Goal: Information Seeking & Learning: Check status

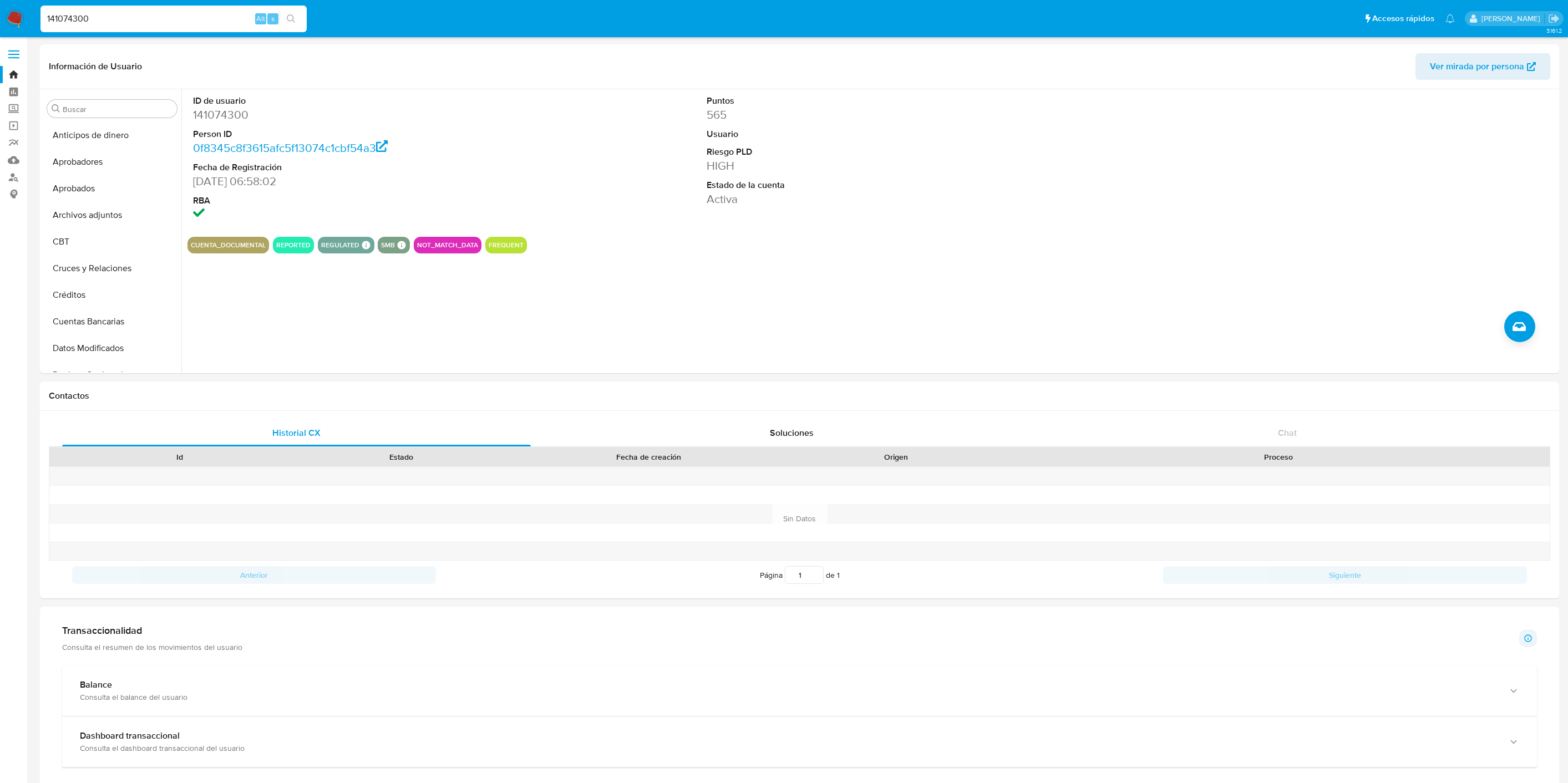
select select "10"
click at [133, 24] on input "141074300" at bounding box center [173, 19] width 266 height 15
paste input "917015731"
type input "1917015731"
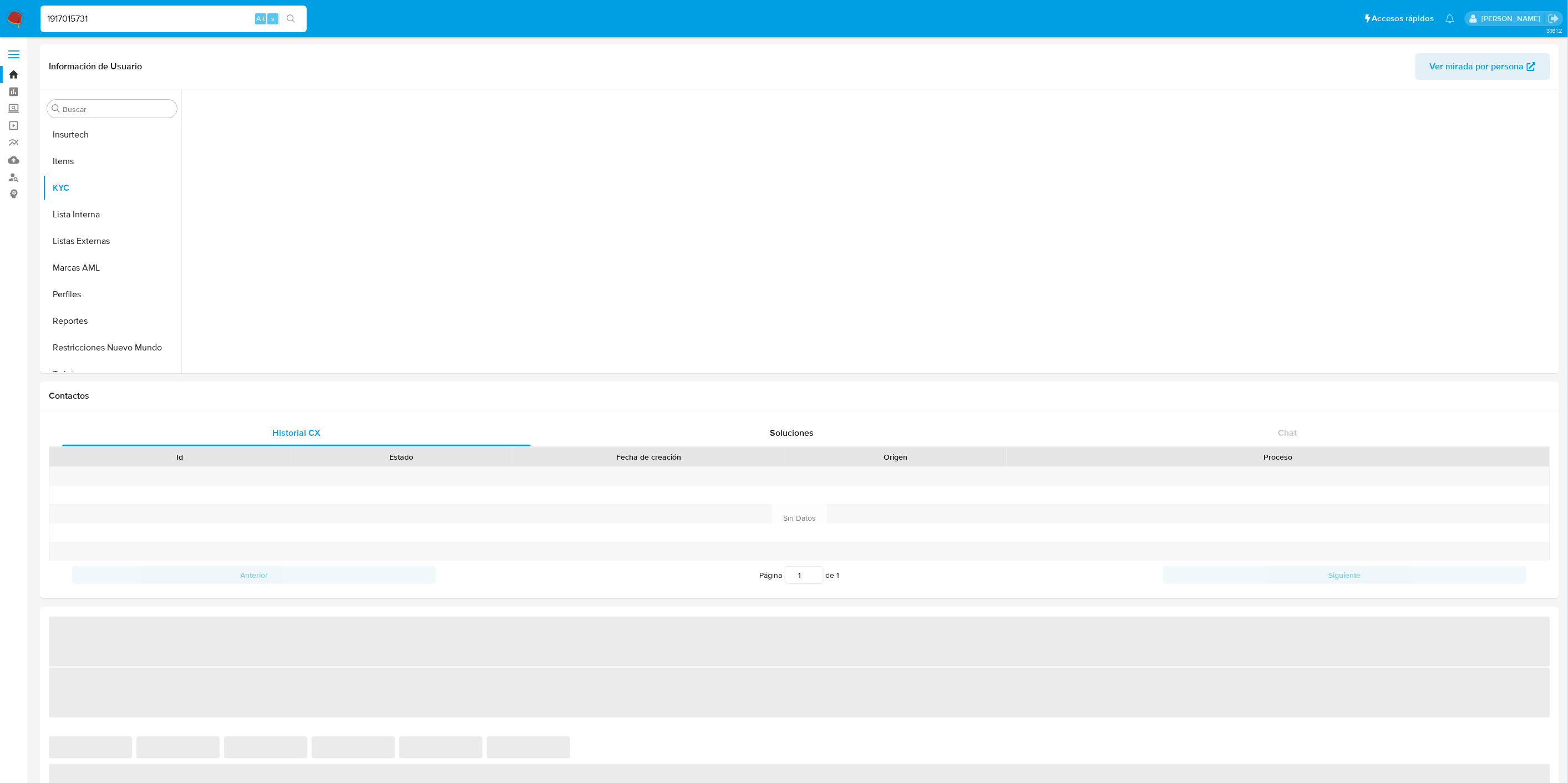
scroll to position [548, 0]
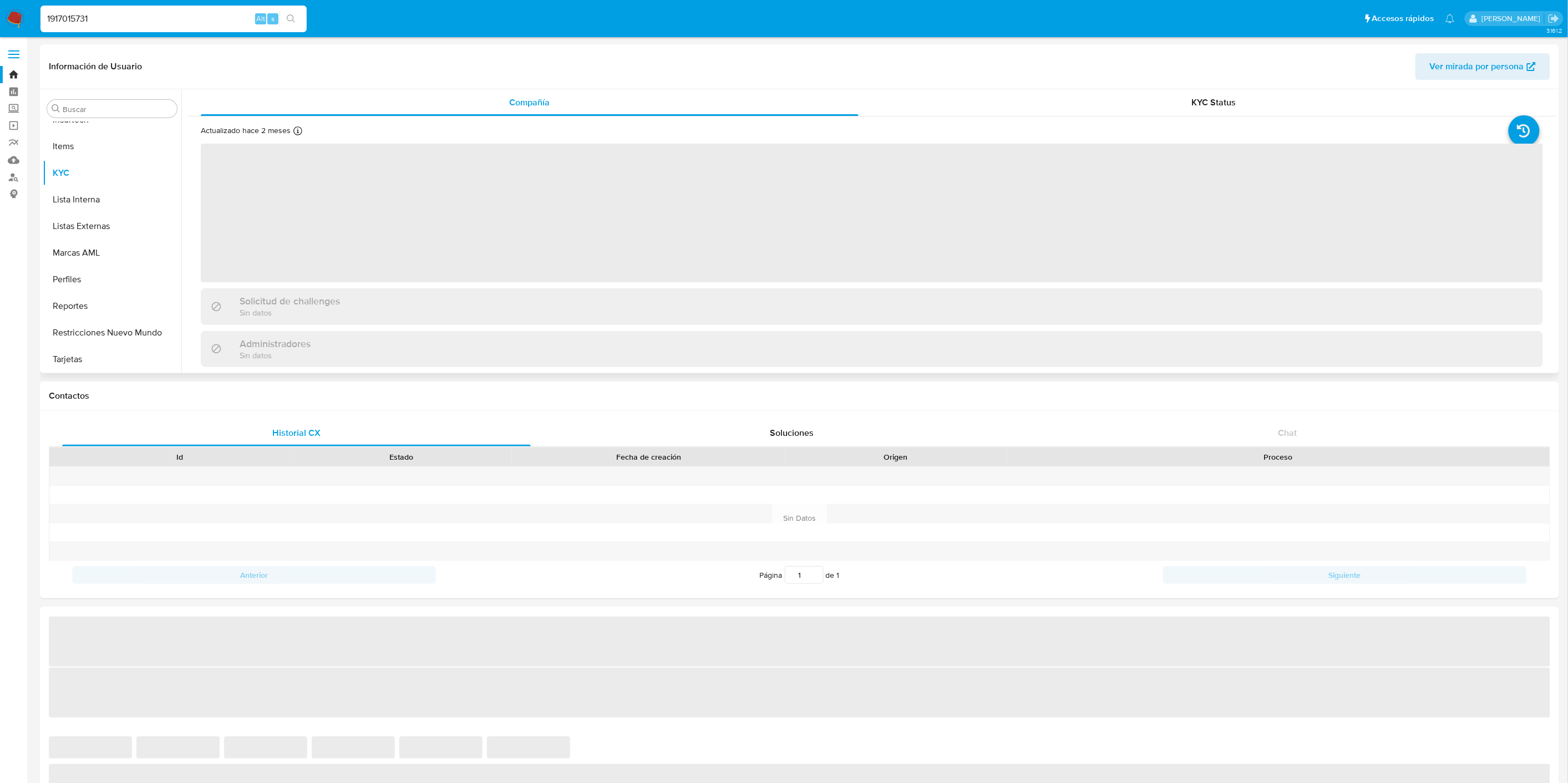
select select "10"
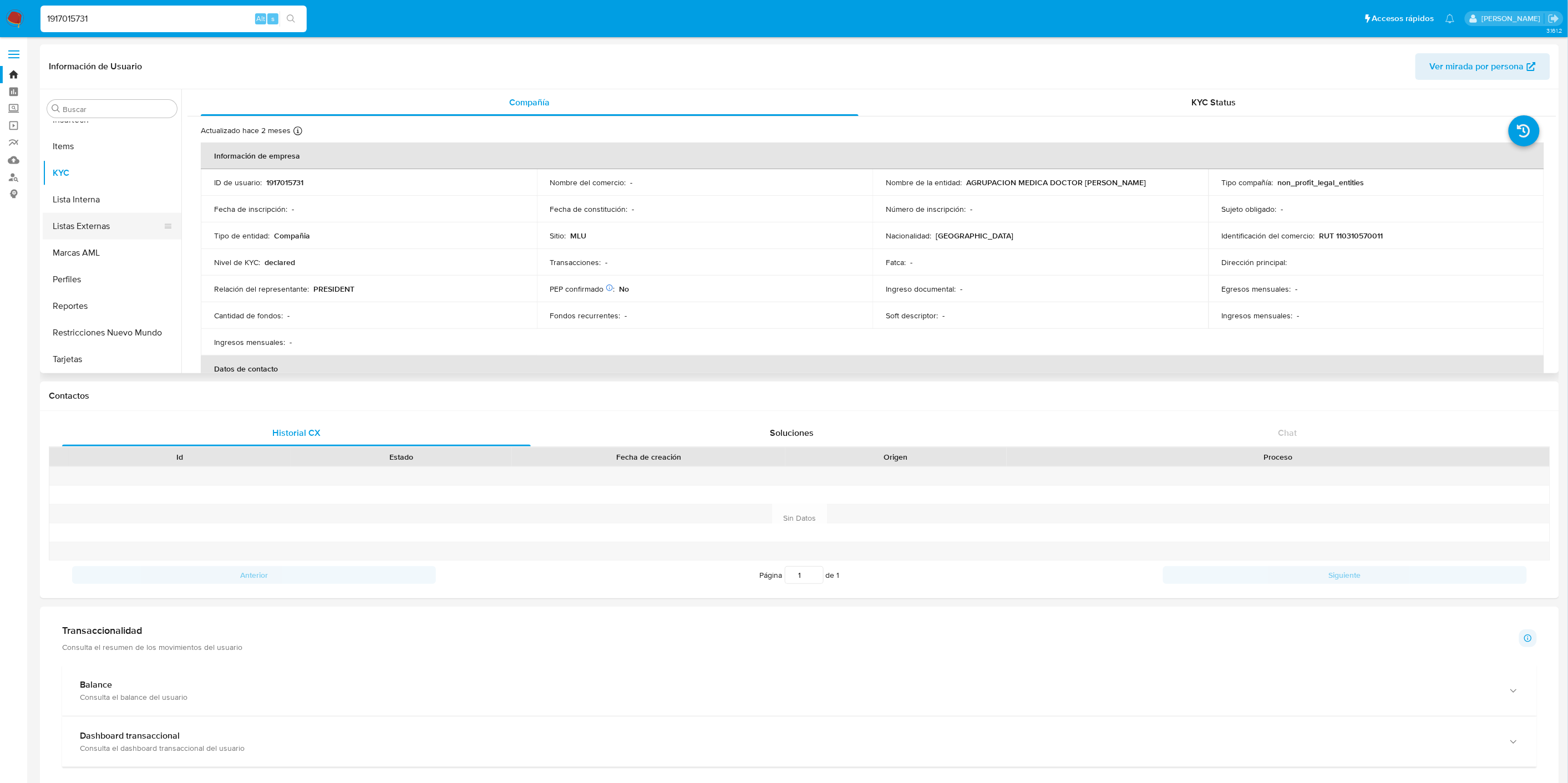
scroll to position [302, 0]
click at [100, 203] on button "General" at bounding box center [107, 206] width 130 height 27
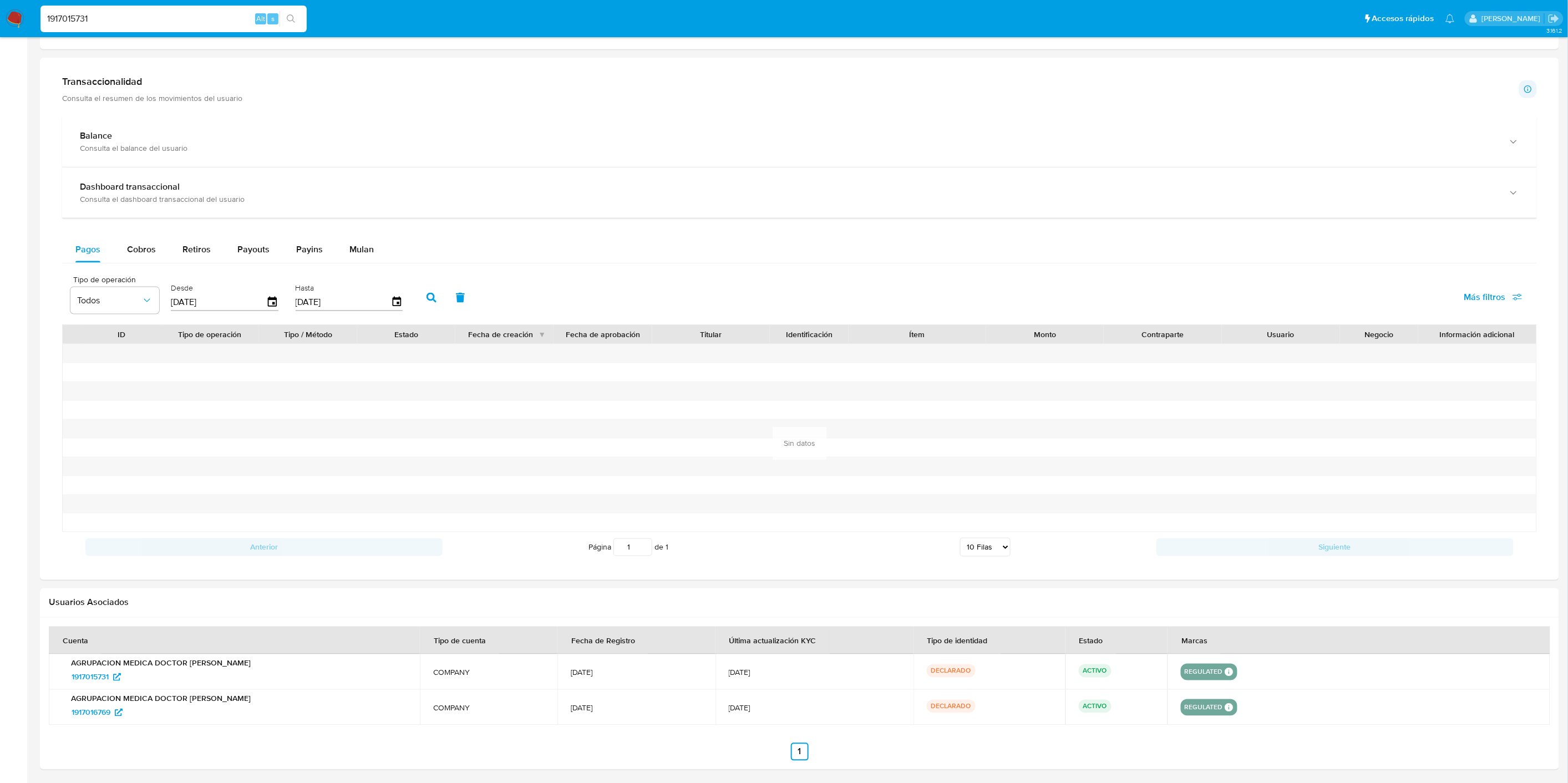
scroll to position [591, 0]
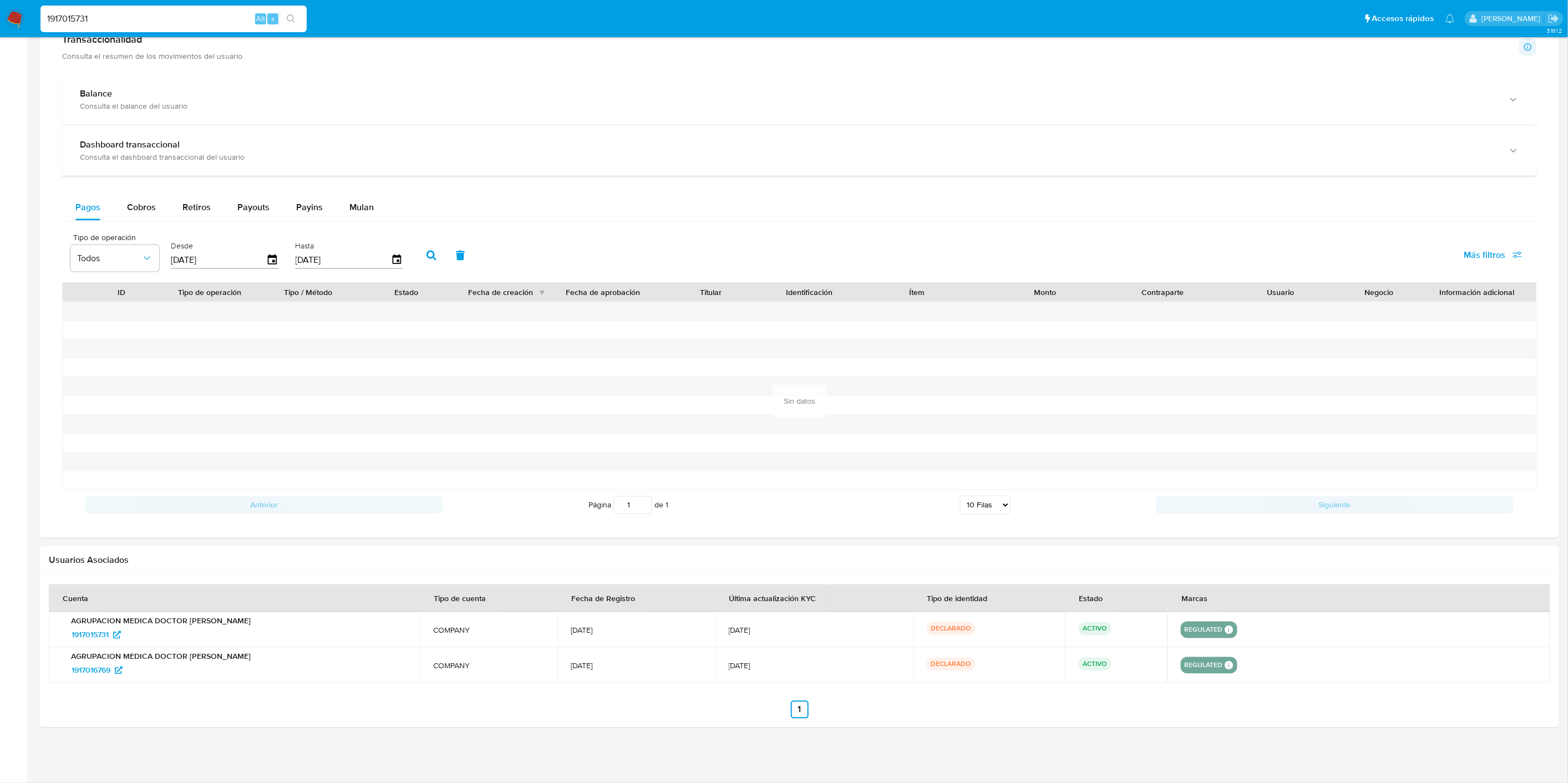
drag, startPoint x: 835, startPoint y: 659, endPoint x: 187, endPoint y: 647, distance: 648.1
click at [195, 647] on tbody "AGRUPACION MEDICA DOCTOR FRANCISCO SOCA 1917015731 COMPANY 26/Jul/2024 25/Jul/2…" at bounding box center [799, 647] width 1502 height 71
click at [63, 626] on p "AGRUPACION MEDICA DOCTOR FRANCISCO SOCA" at bounding box center [234, 621] width 345 height 10
drag, startPoint x: 59, startPoint y: 622, endPoint x: 1303, endPoint y: 672, distance: 1245.0
click at [1303, 672] on tbody "AGRUPACION MEDICA DOCTOR FRANCISCO SOCA 1917015731 COMPANY 26/Jul/2024 25/Jul/2…" at bounding box center [799, 647] width 1502 height 71
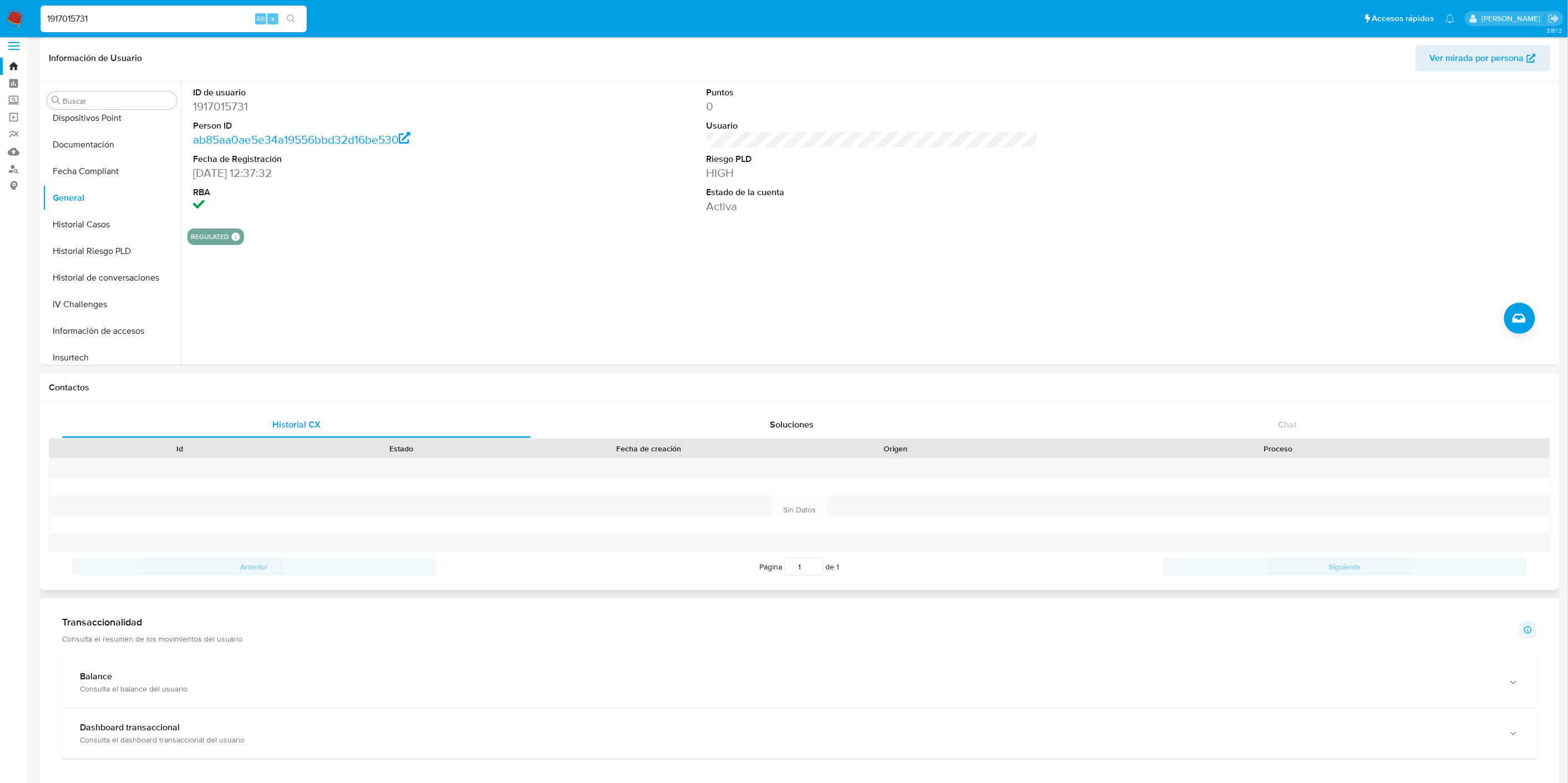
scroll to position [0, 0]
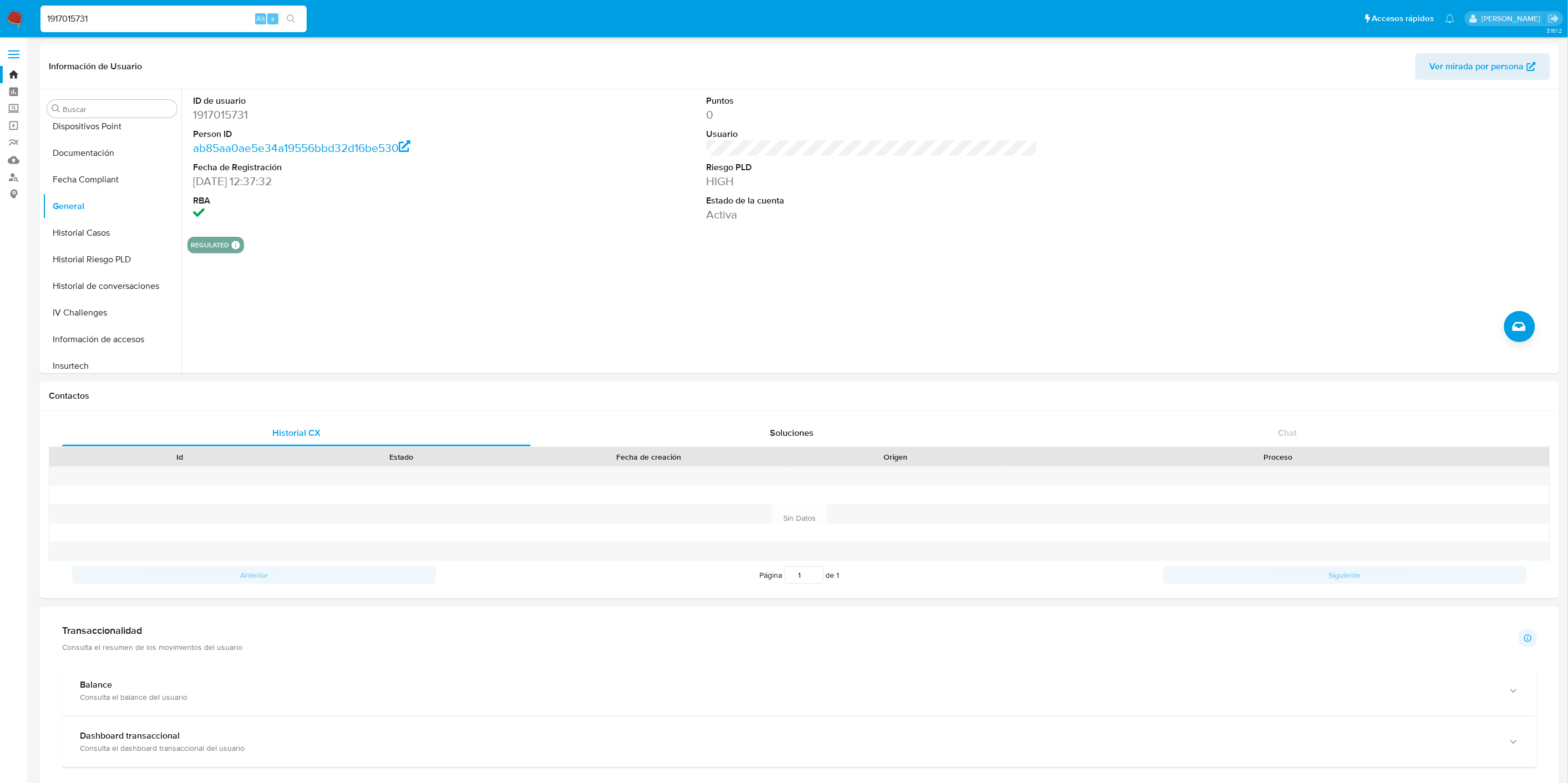
click at [116, 24] on input "1917015731" at bounding box center [173, 19] width 266 height 15
click at [96, 24] on input "1917015731" at bounding box center [173, 19] width 266 height 15
click at [97, 25] on input "1917015731" at bounding box center [173, 19] width 266 height 15
paste input "2006596698"
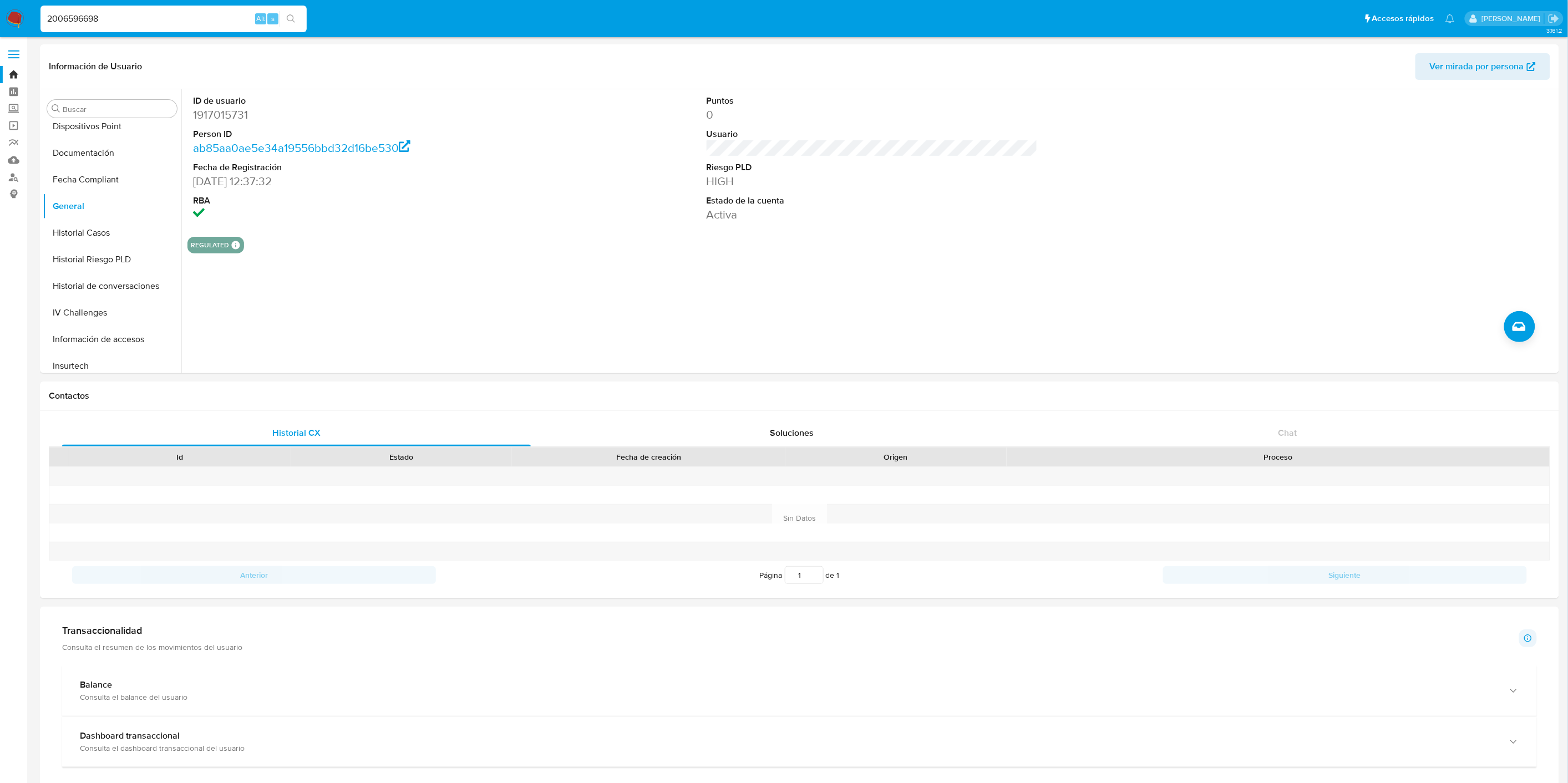
type input "2006596698"
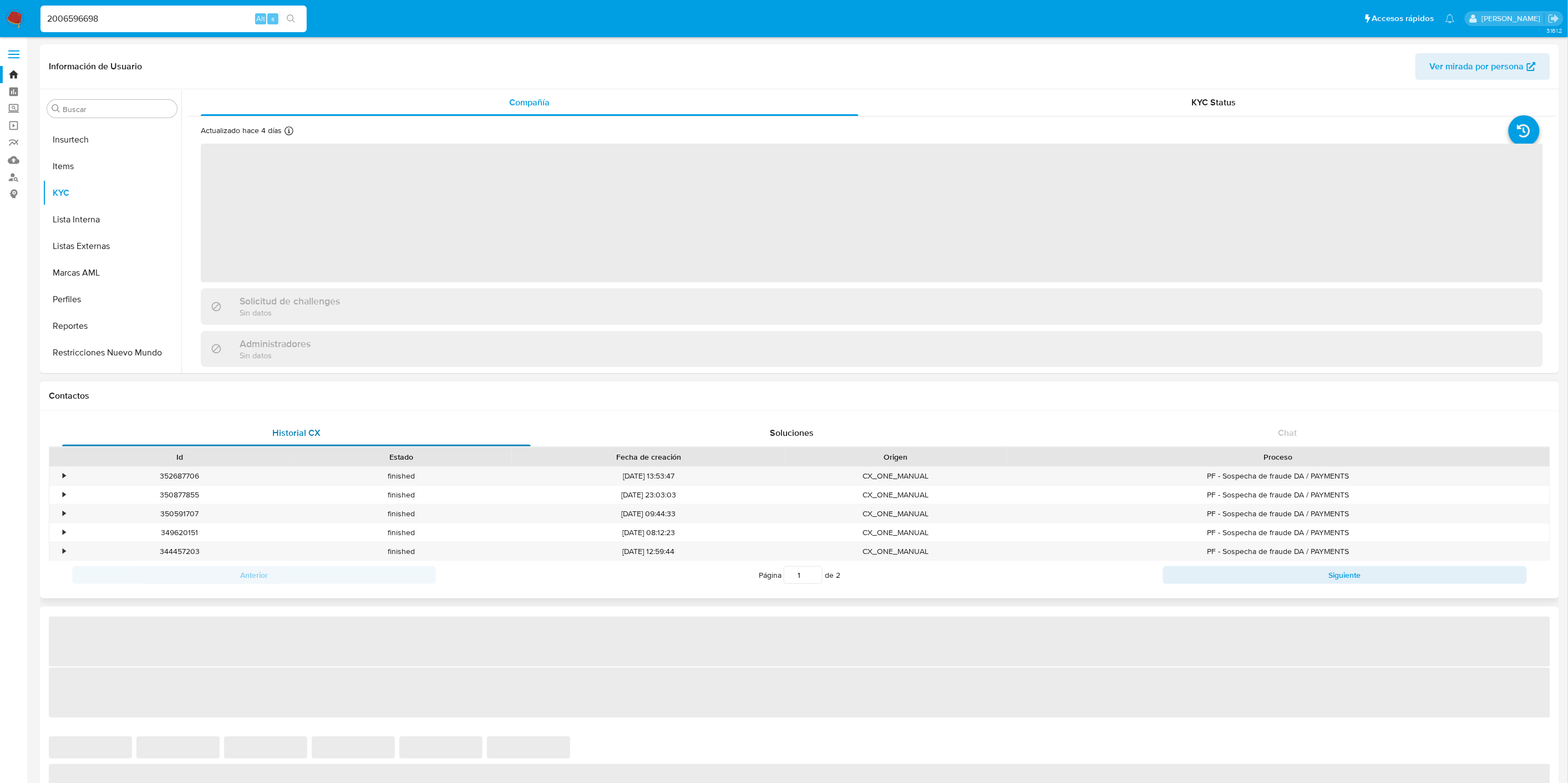
scroll to position [548, 0]
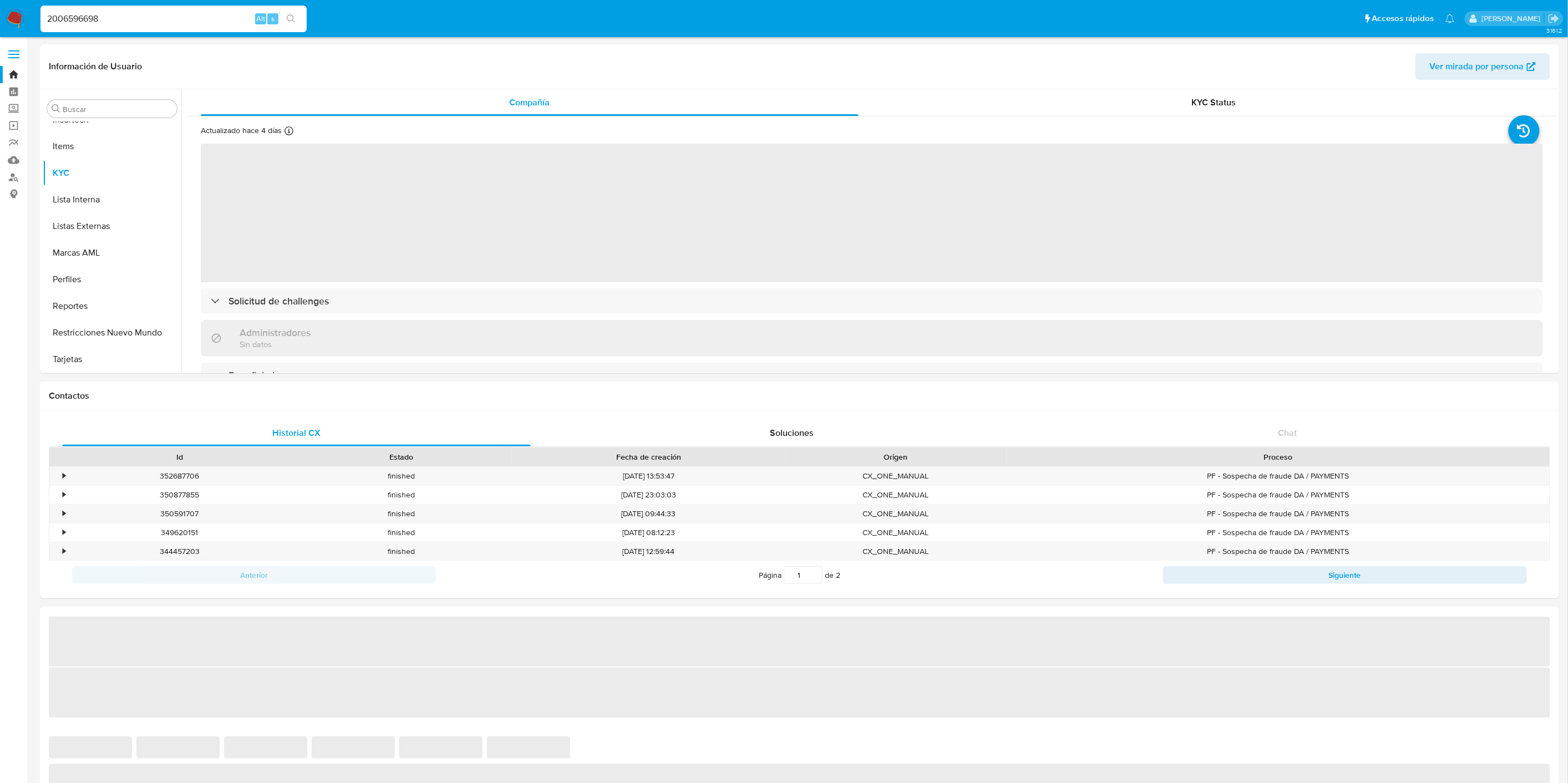
select select "10"
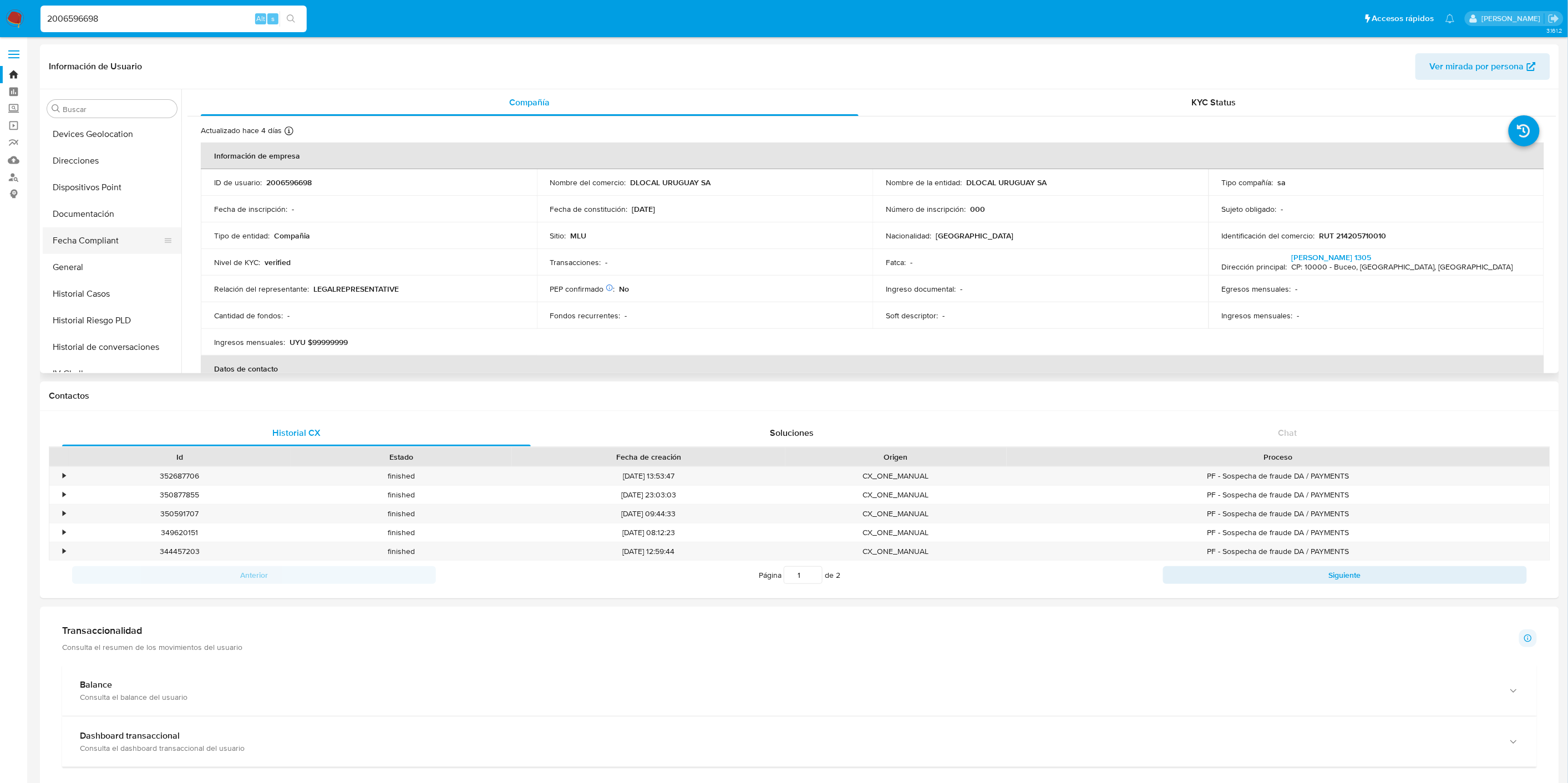
scroll to position [240, 0]
click at [125, 268] on button "General" at bounding box center [107, 268] width 130 height 27
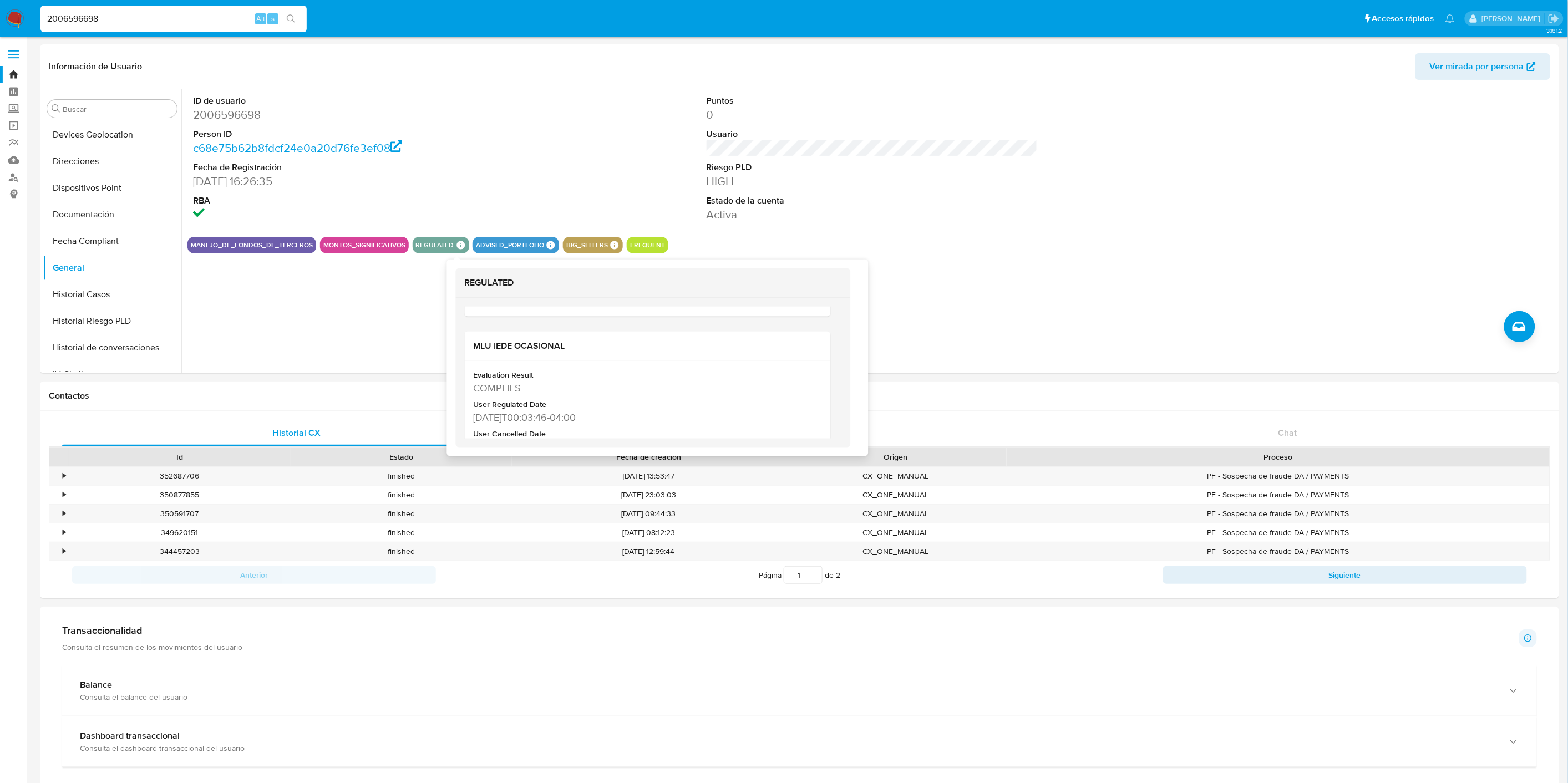
scroll to position [453, 0]
click at [106, 13] on input "2006596698" at bounding box center [173, 19] width 266 height 15
paste input "0421552"
type input "2000421552"
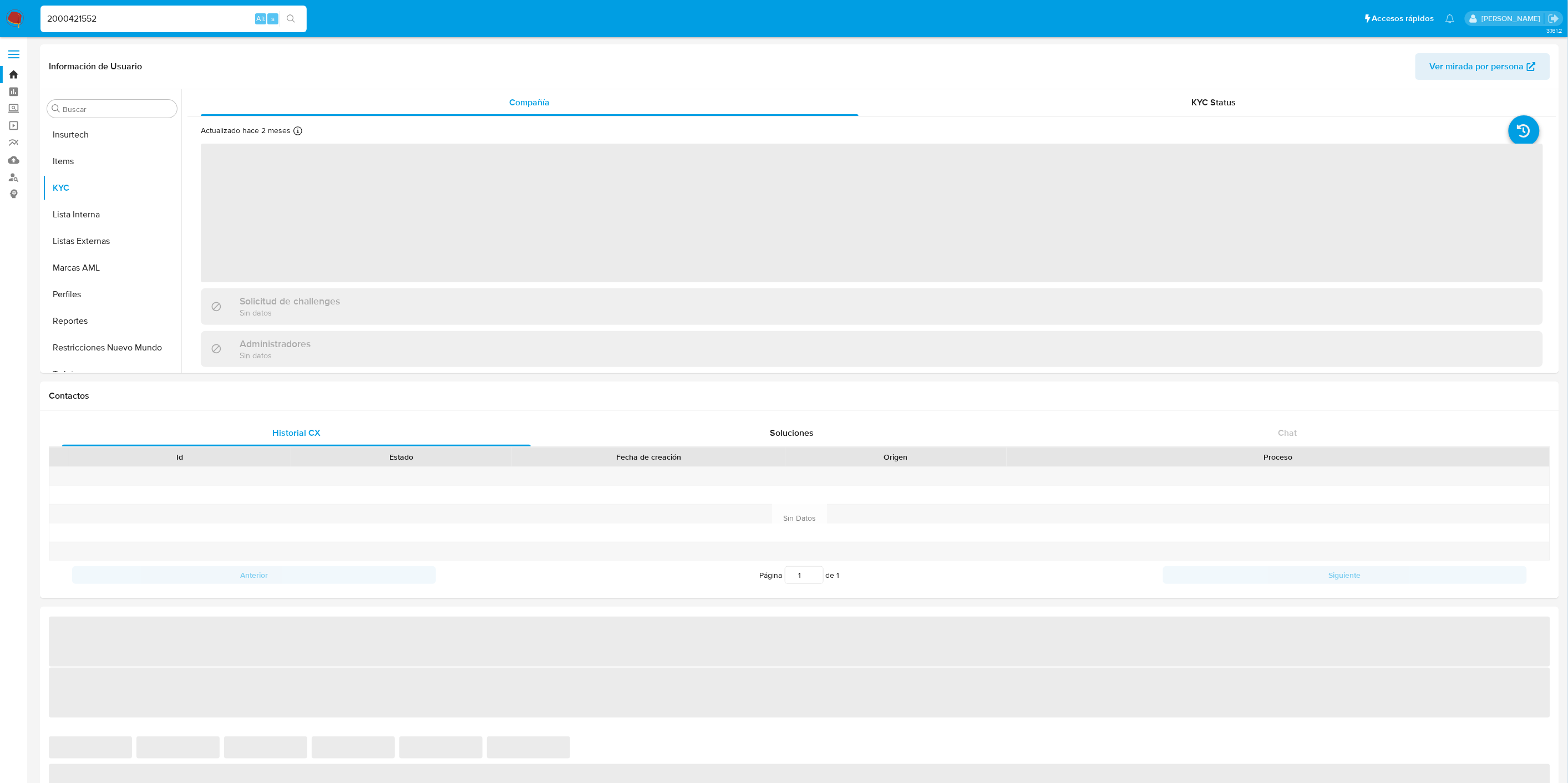
scroll to position [548, 0]
select select "10"
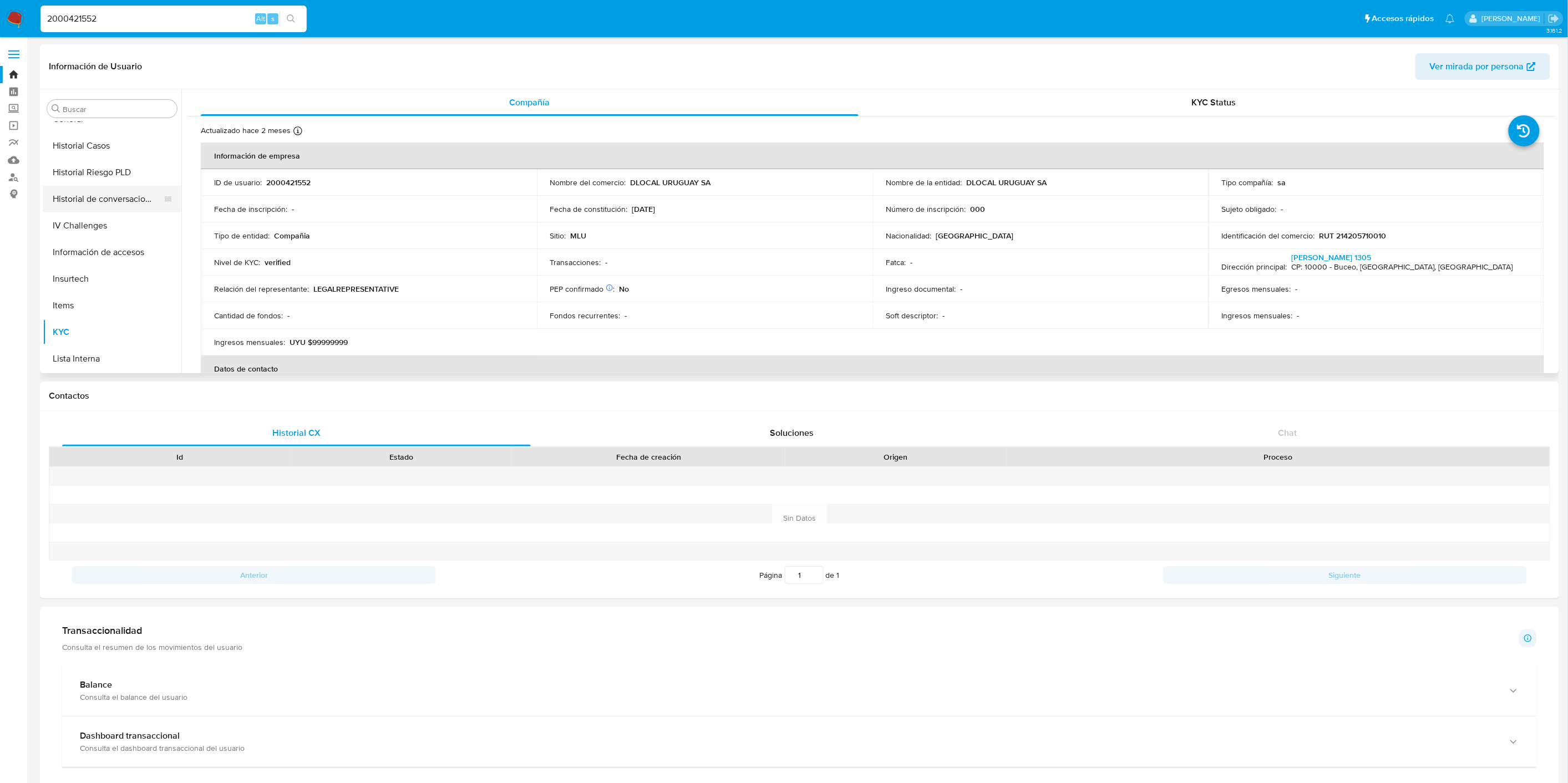
scroll to position [302, 0]
click at [111, 224] on button "Historial Casos" at bounding box center [107, 233] width 130 height 27
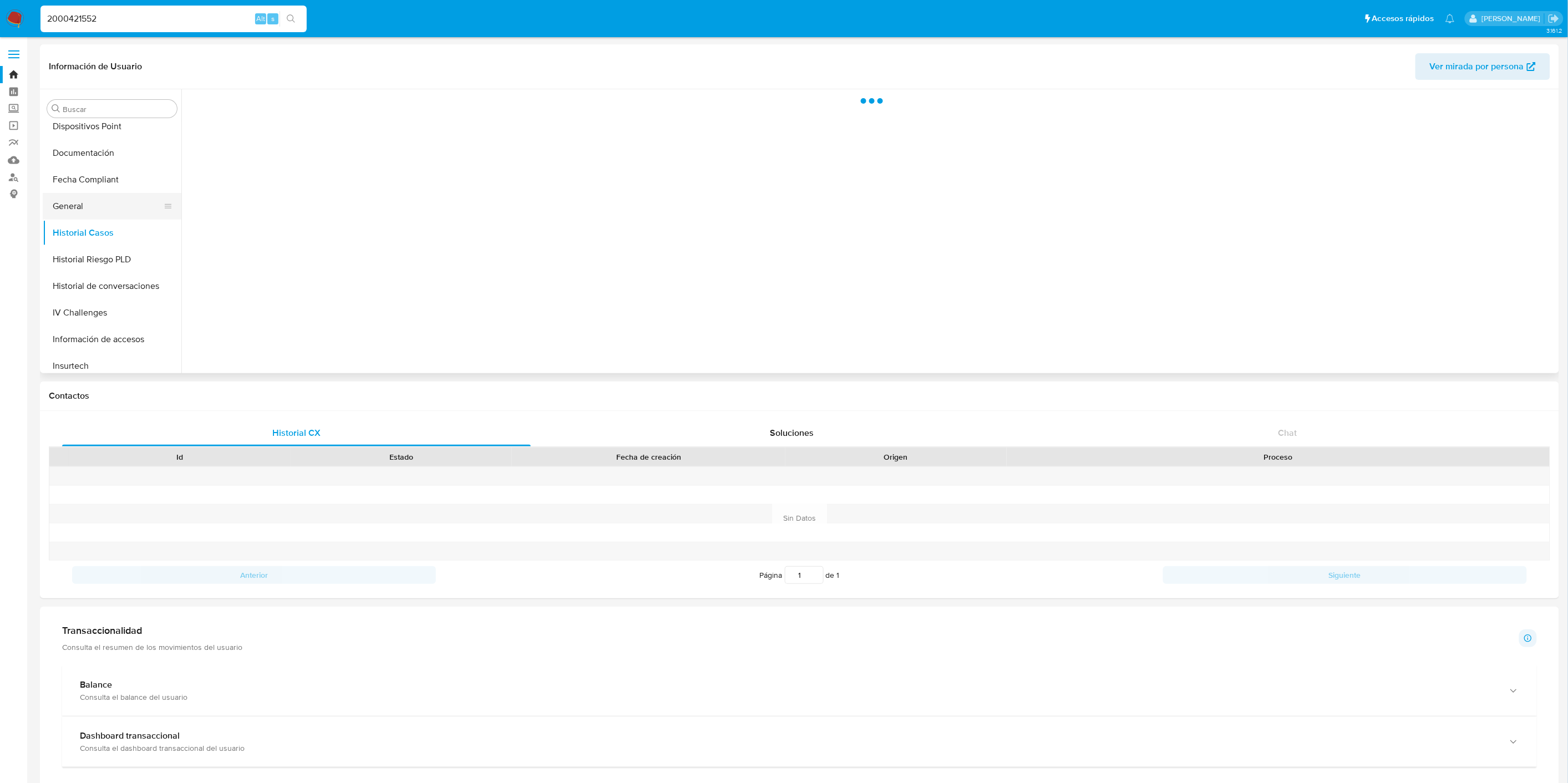
click at [108, 208] on button "General" at bounding box center [107, 206] width 130 height 27
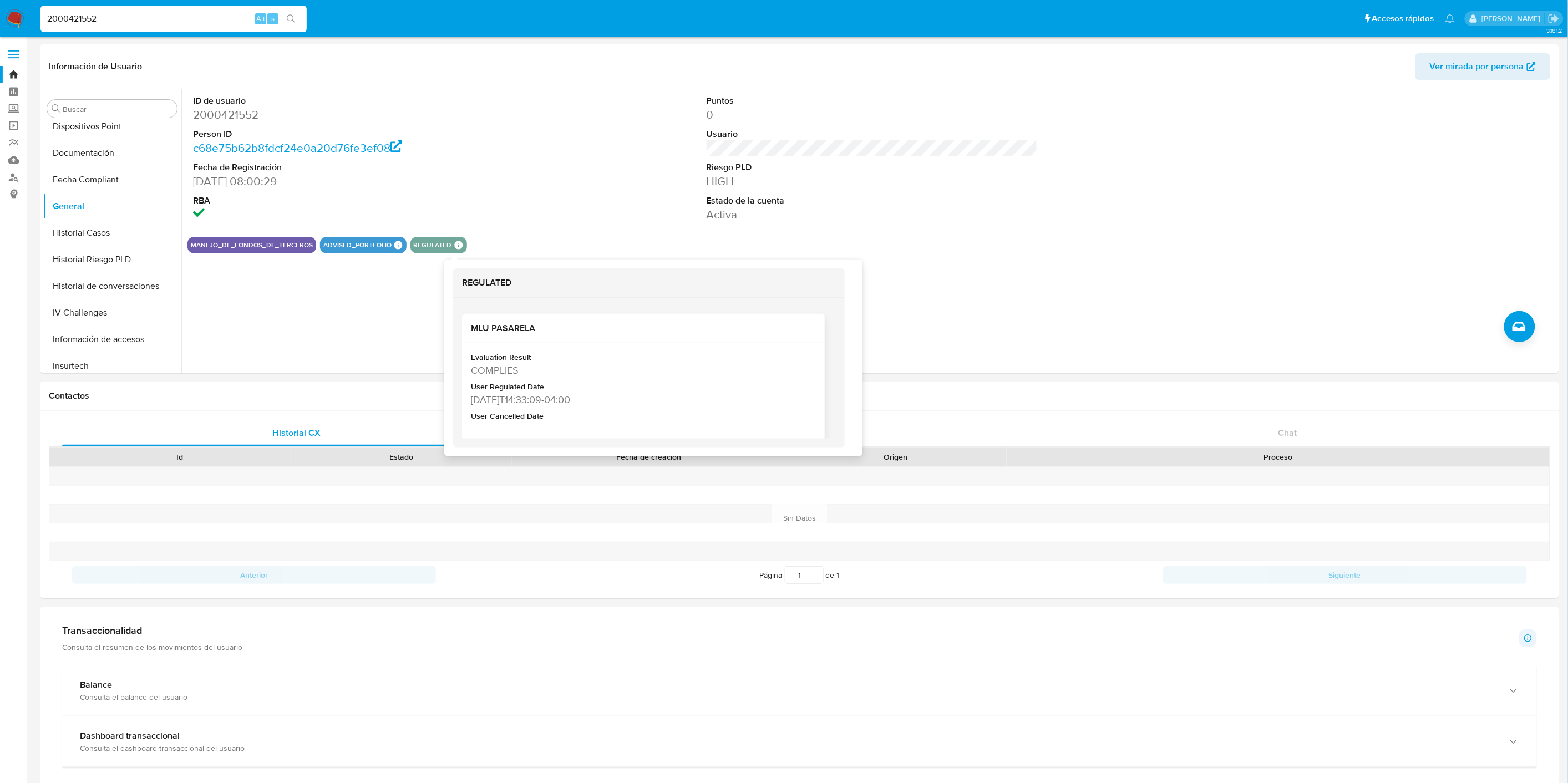
scroll to position [63, 0]
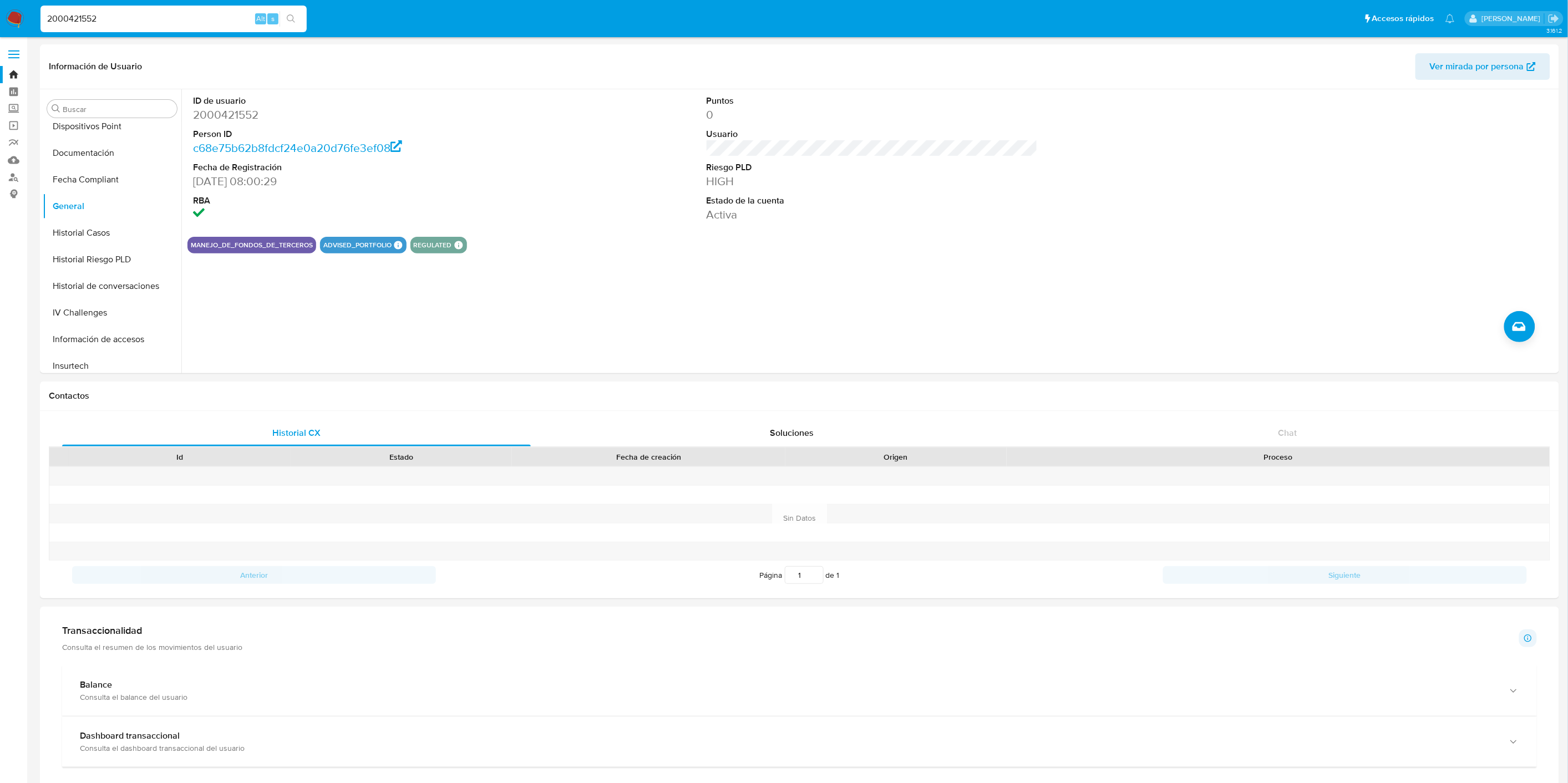
click at [106, 16] on input "2000421552" at bounding box center [173, 19] width 266 height 15
paste input "592619324"
type input "592619324"
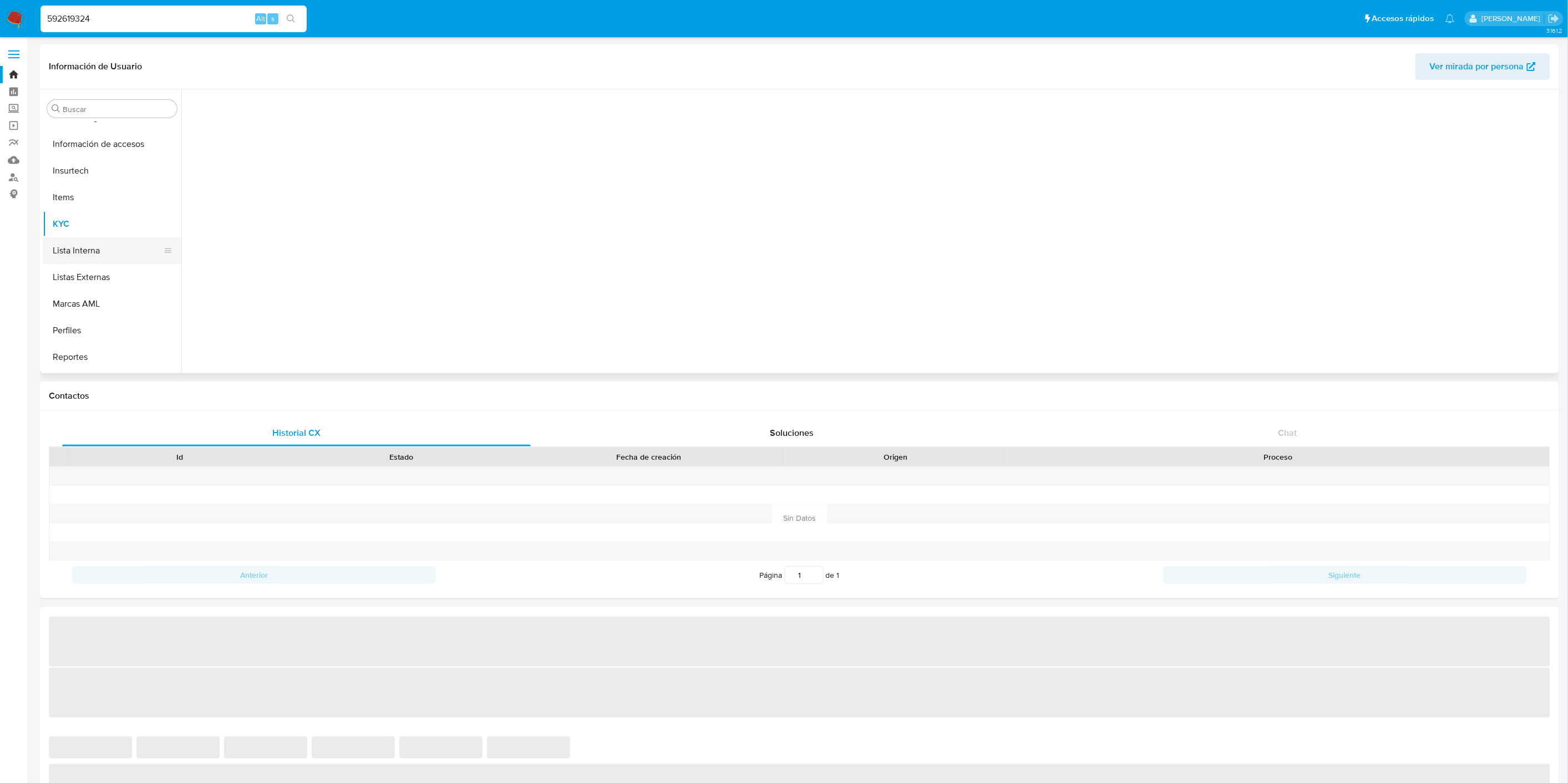
scroll to position [548, 0]
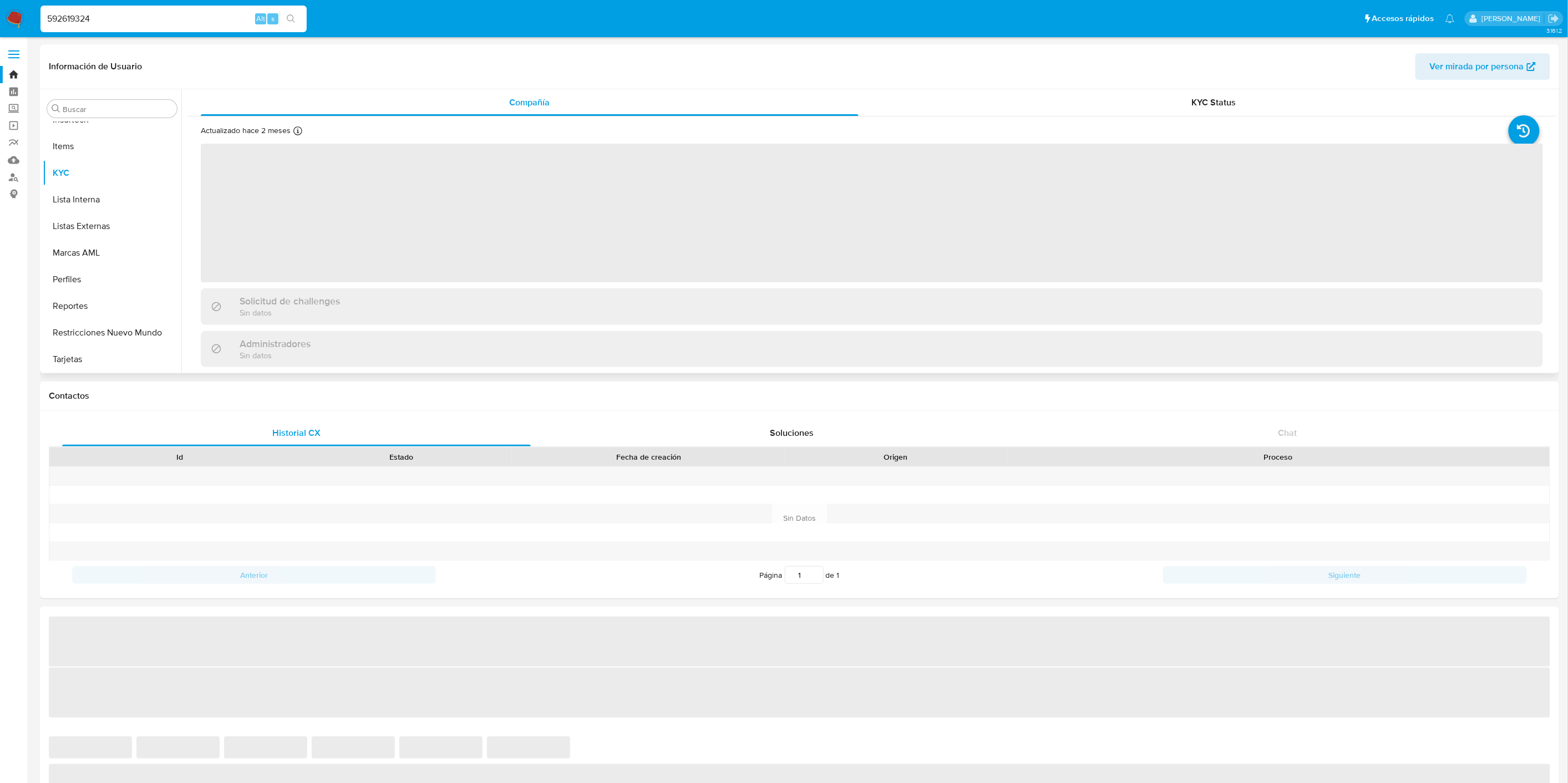
select select "10"
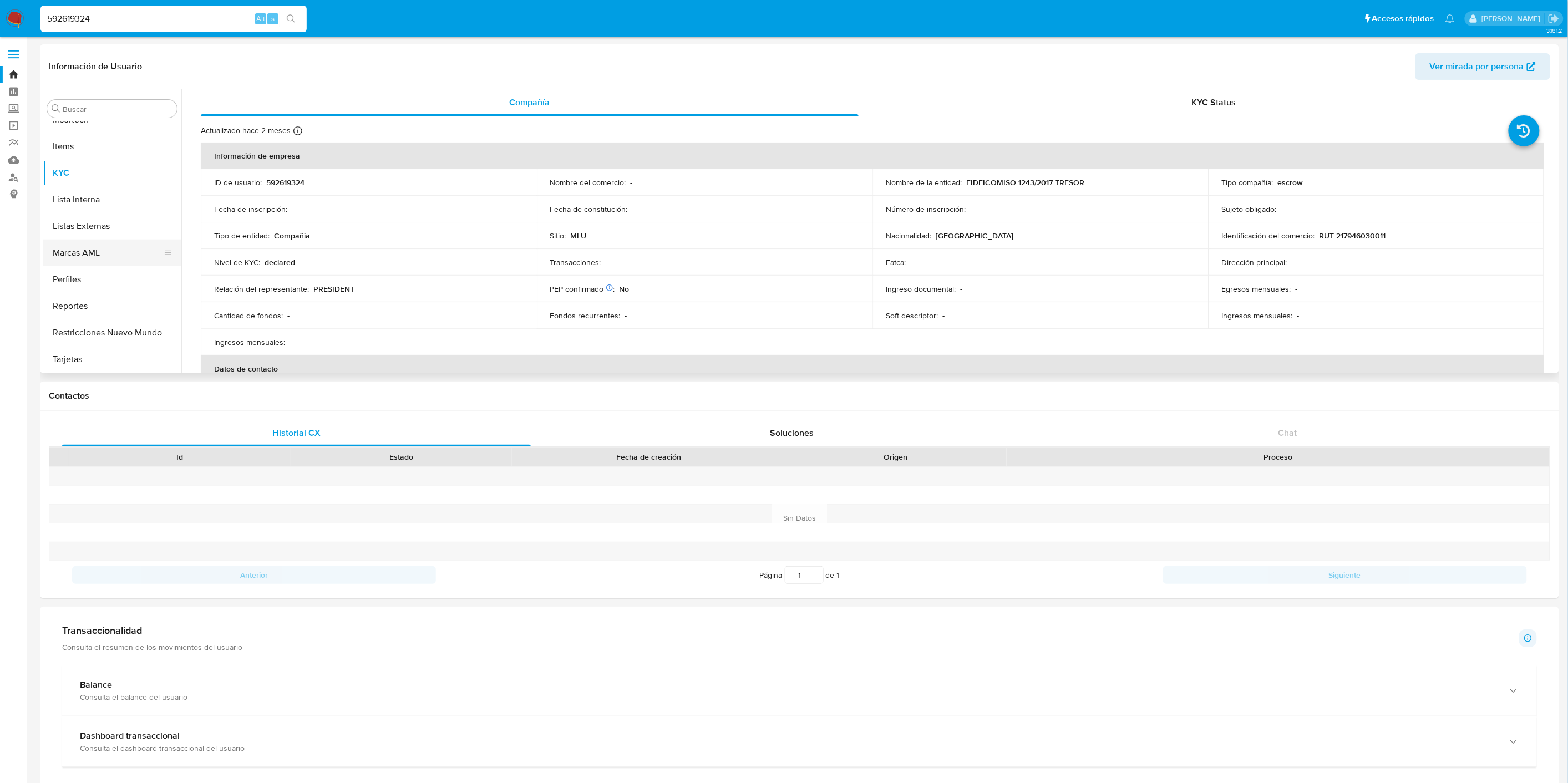
scroll to position [302, 0]
select select "10"
click at [96, 495] on button "General" at bounding box center [107, 508] width 130 height 27
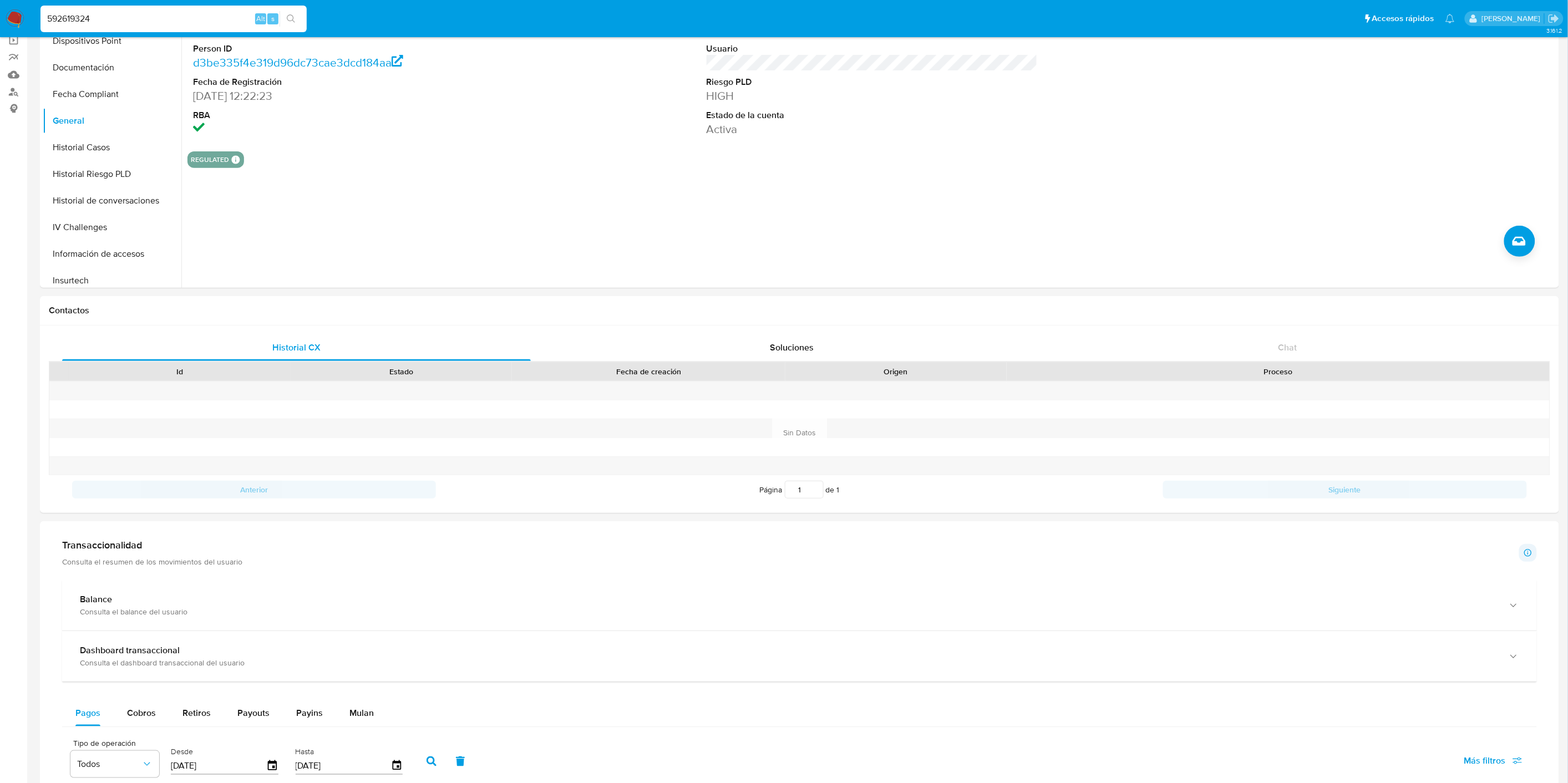
scroll to position [592, 0]
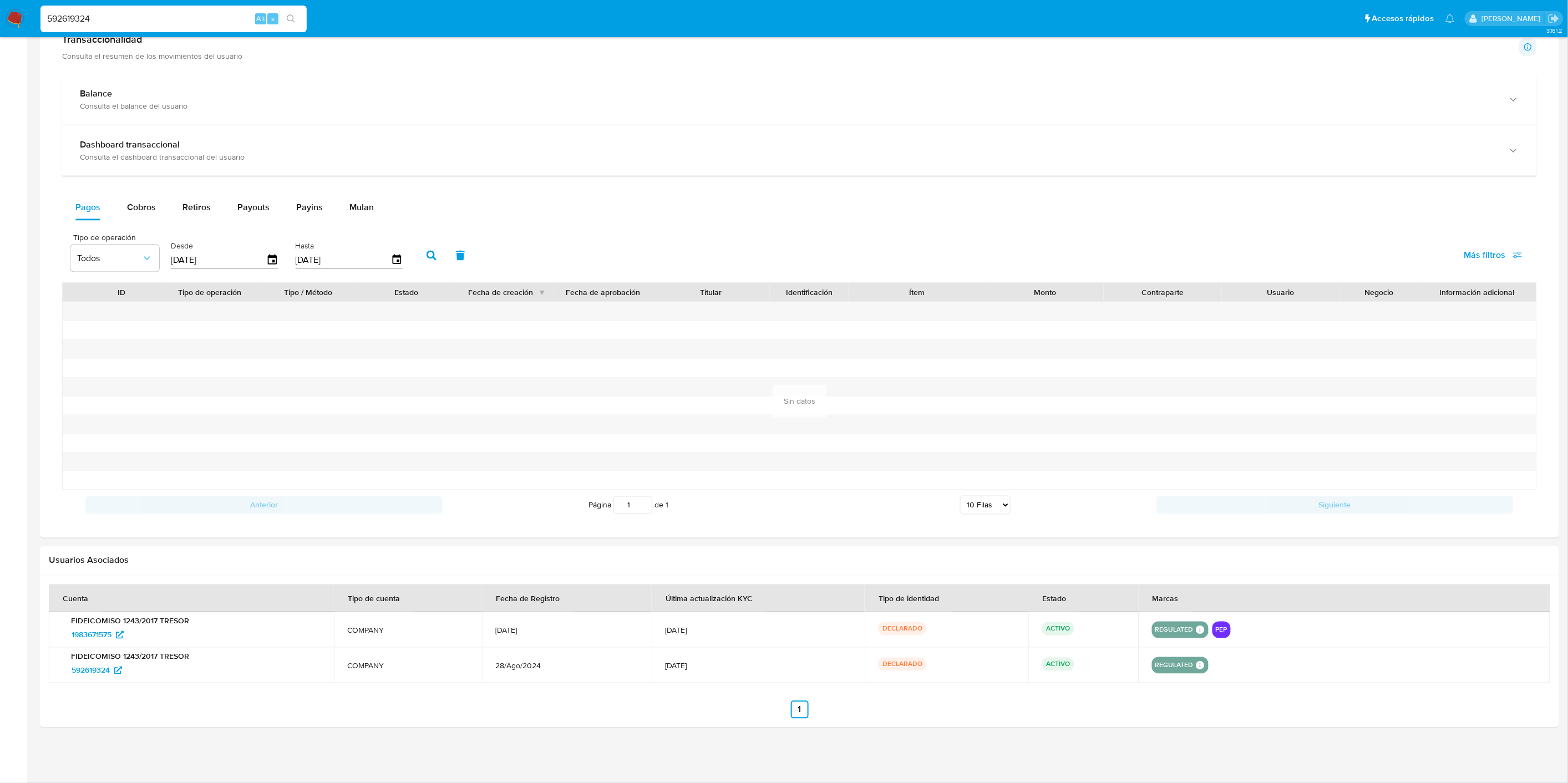
click at [148, 221] on div "Pagos Cobros Retiros Payouts Payins Mulan Tipo de operación Todos Desde [DATE] …" at bounding box center [799, 357] width 1475 height 326
click at [149, 218] on div "Cobros" at bounding box center [141, 207] width 29 height 27
select select "10"
click at [103, 18] on input "592619324" at bounding box center [173, 19] width 266 height 15
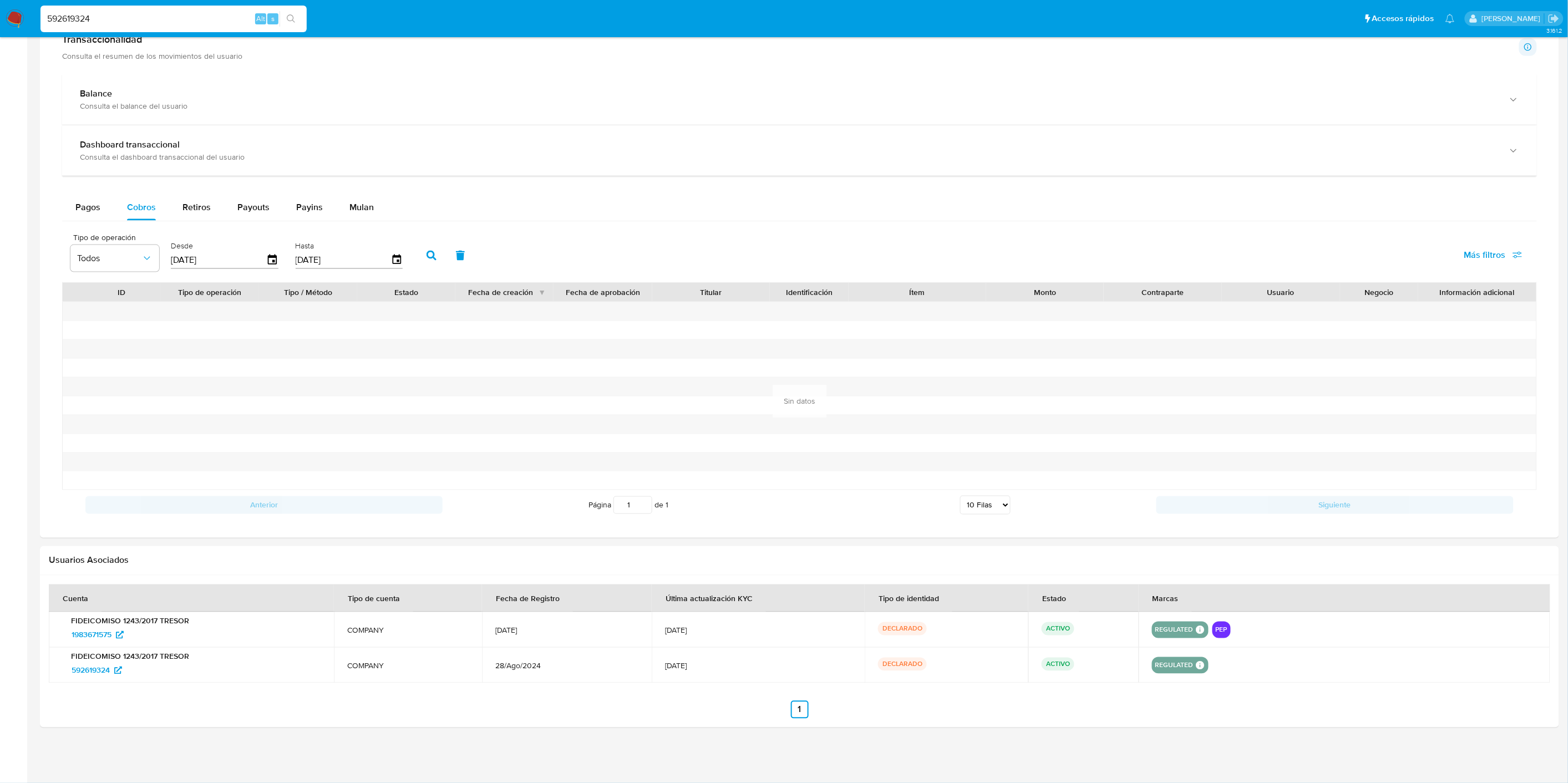
paste input "1983671575"
type input "1983671575"
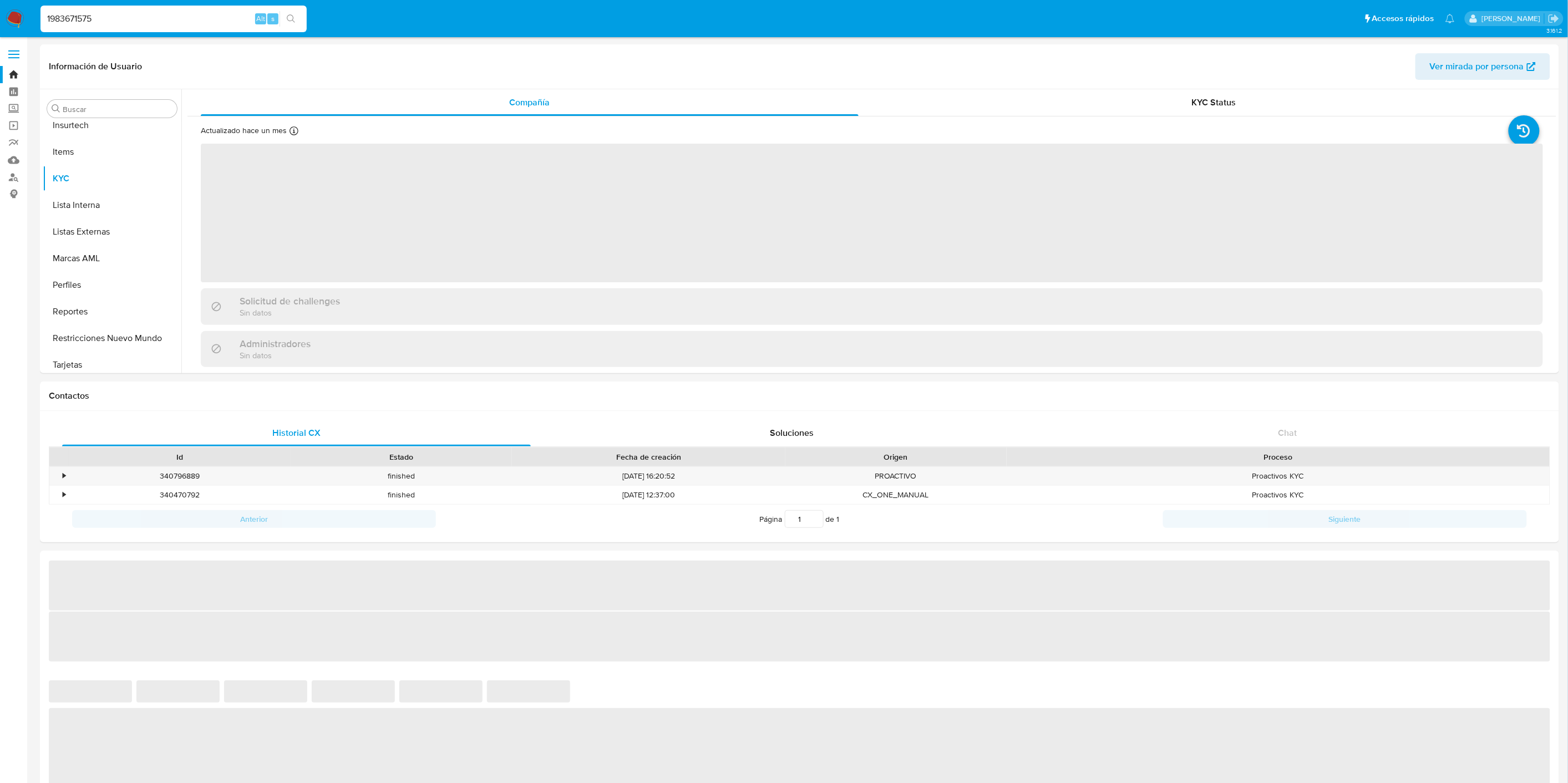
scroll to position [548, 0]
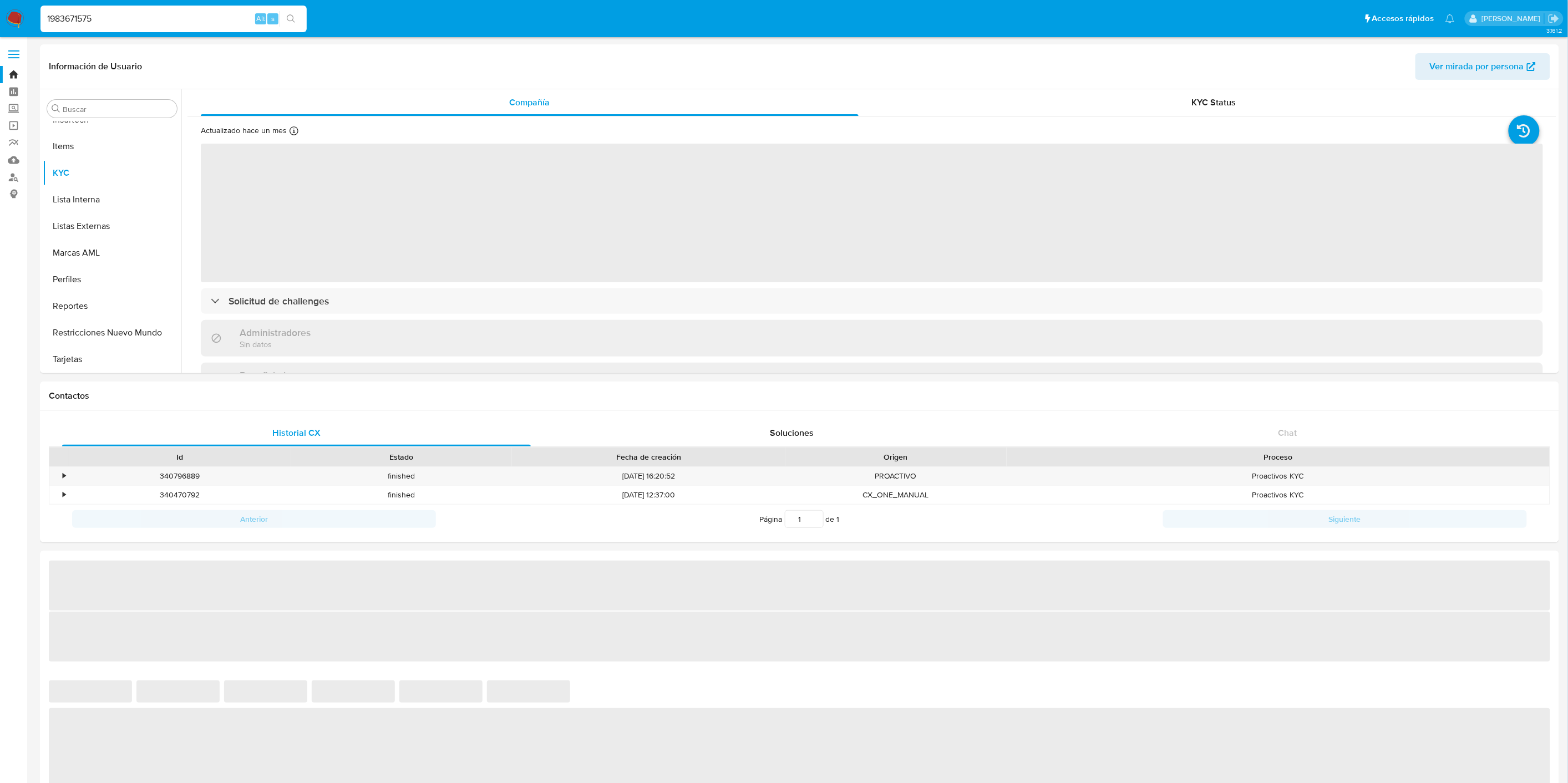
select select "10"
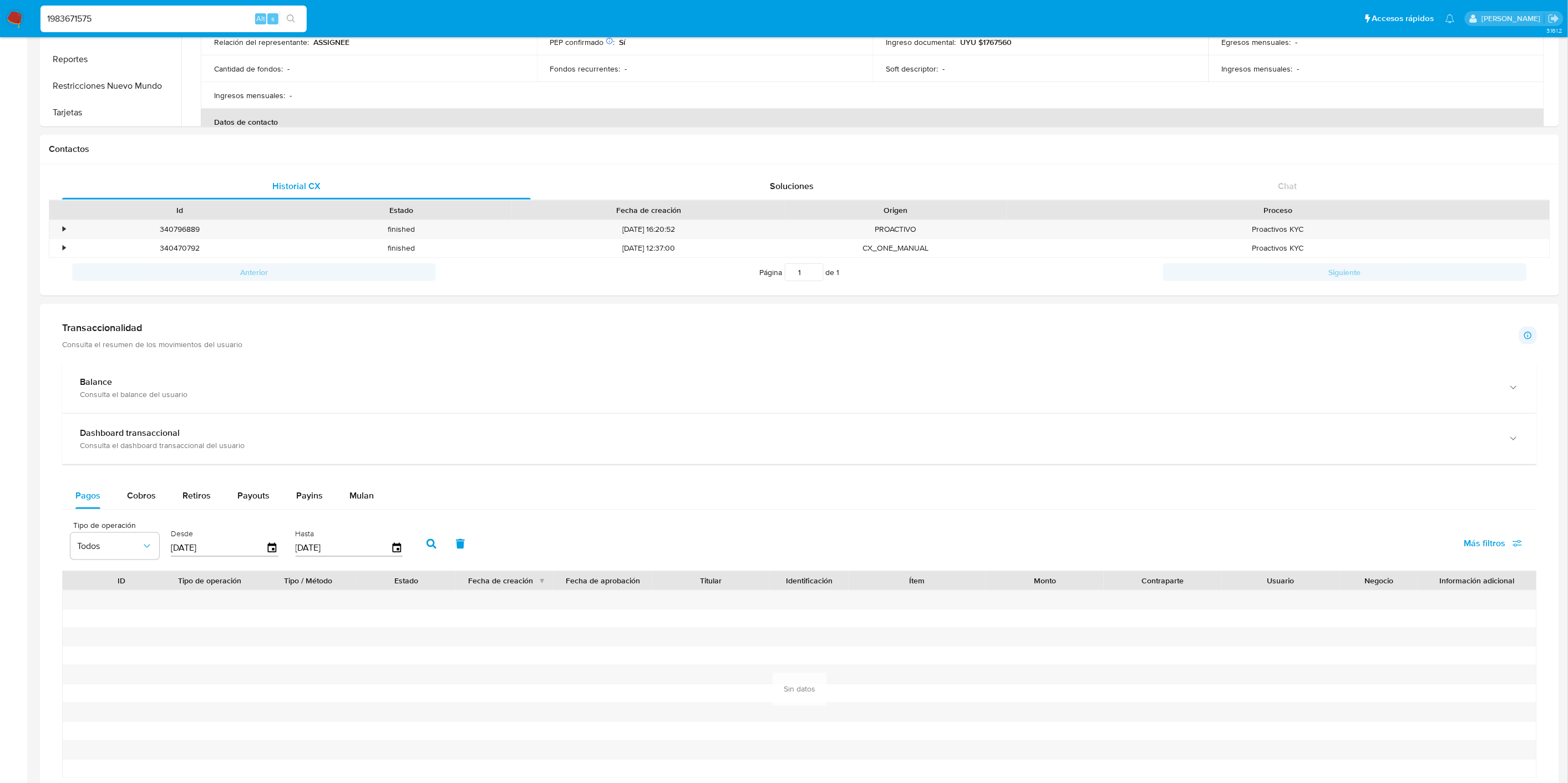
scroll to position [535, 0]
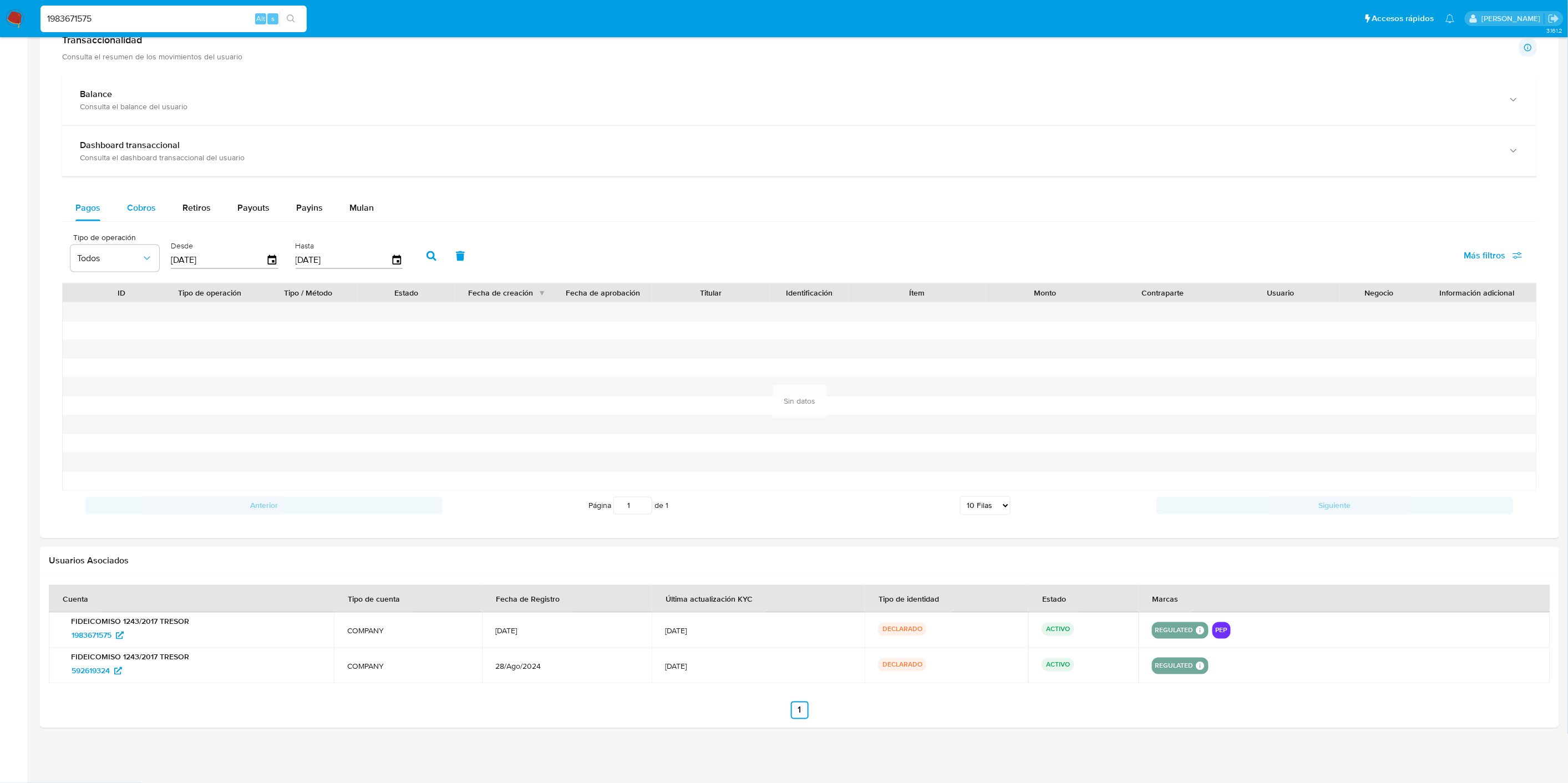
click at [166, 213] on button "Cobros" at bounding box center [141, 208] width 55 height 27
select select "10"
click at [91, 19] on input "1983671575" at bounding box center [173, 19] width 266 height 15
paste input "421798283"
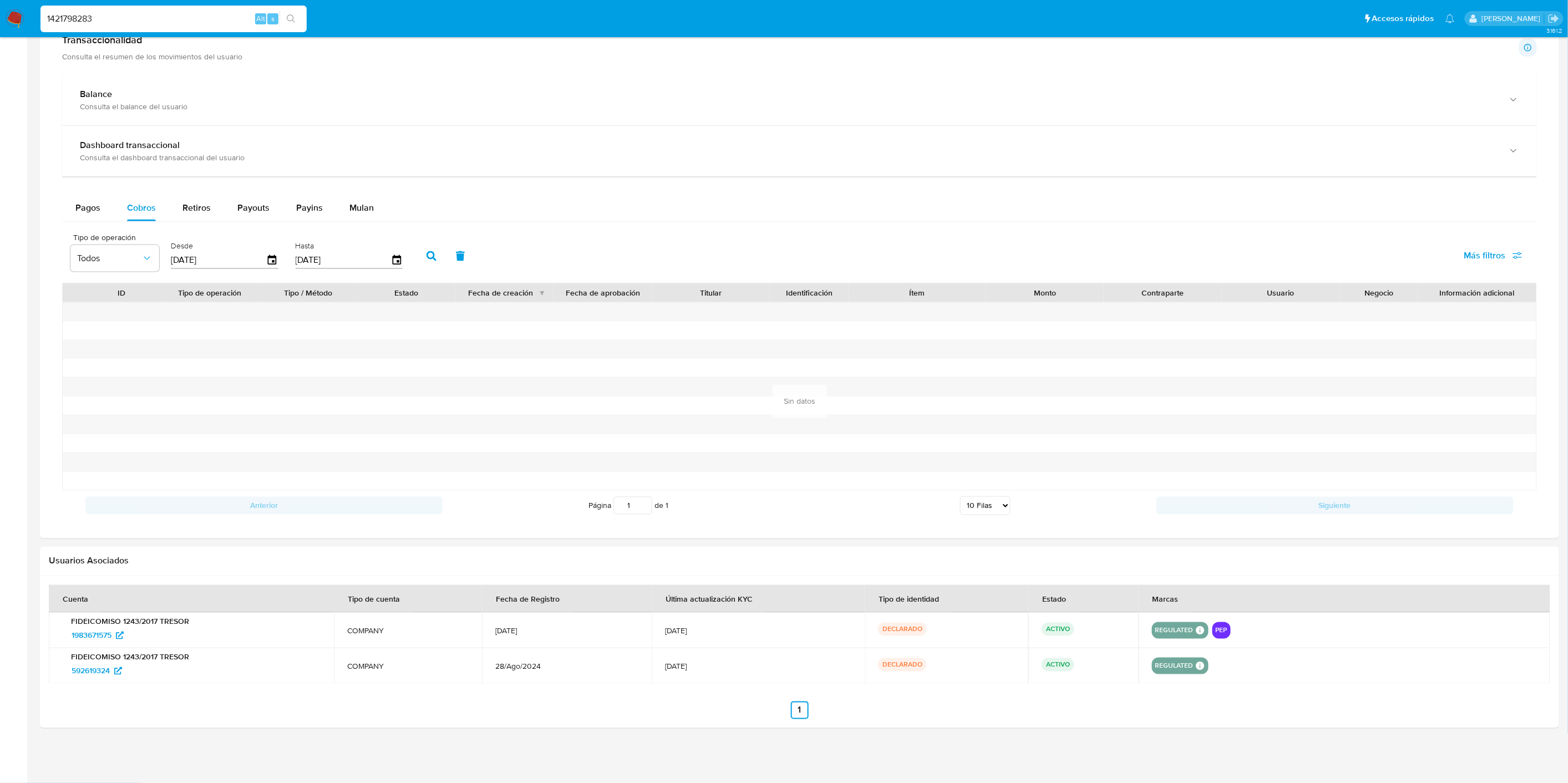
type input "1421798283"
click at [121, 14] on input "1421798283" at bounding box center [173, 19] width 266 height 15
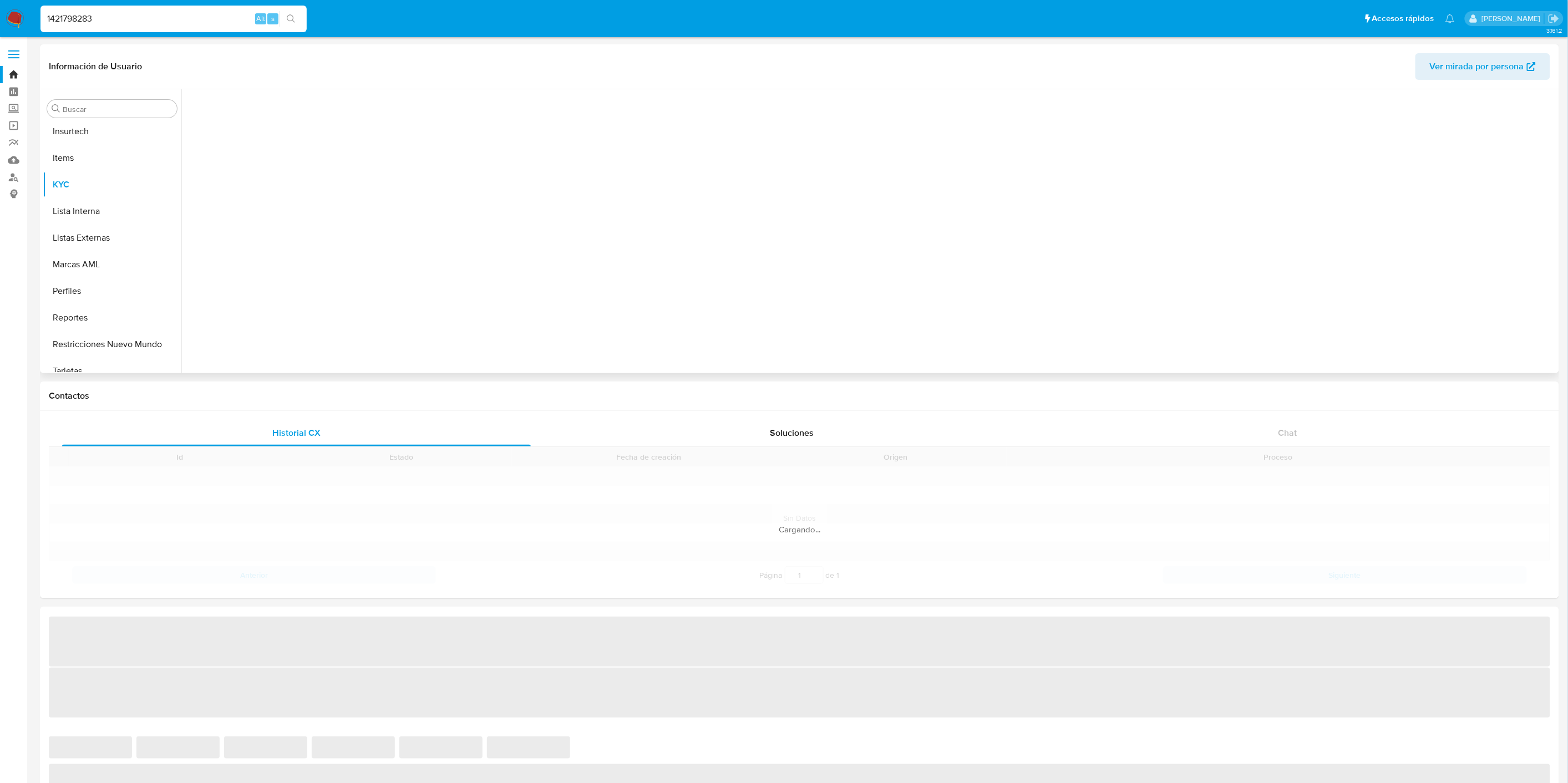
scroll to position [548, 0]
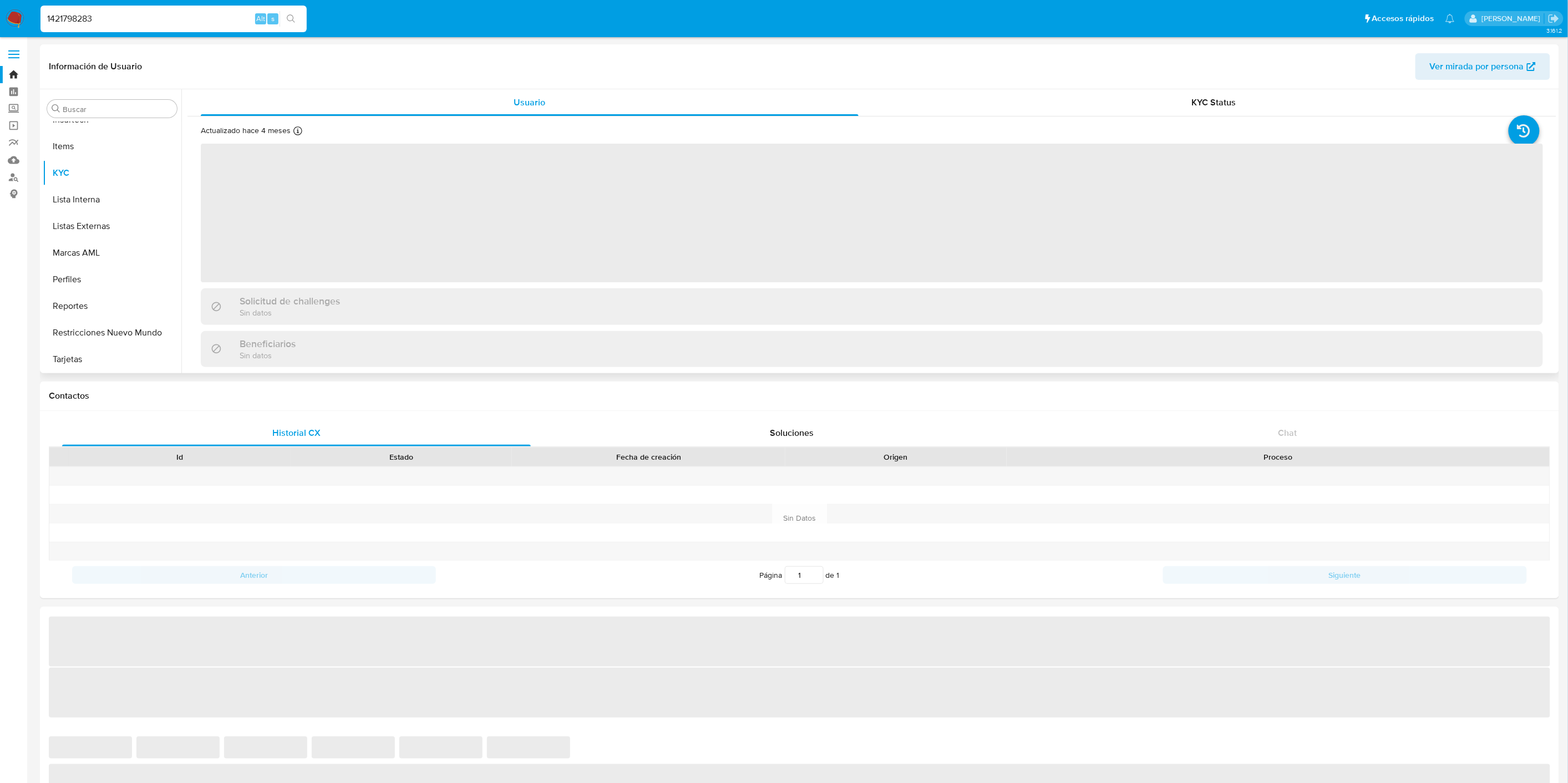
select select "10"
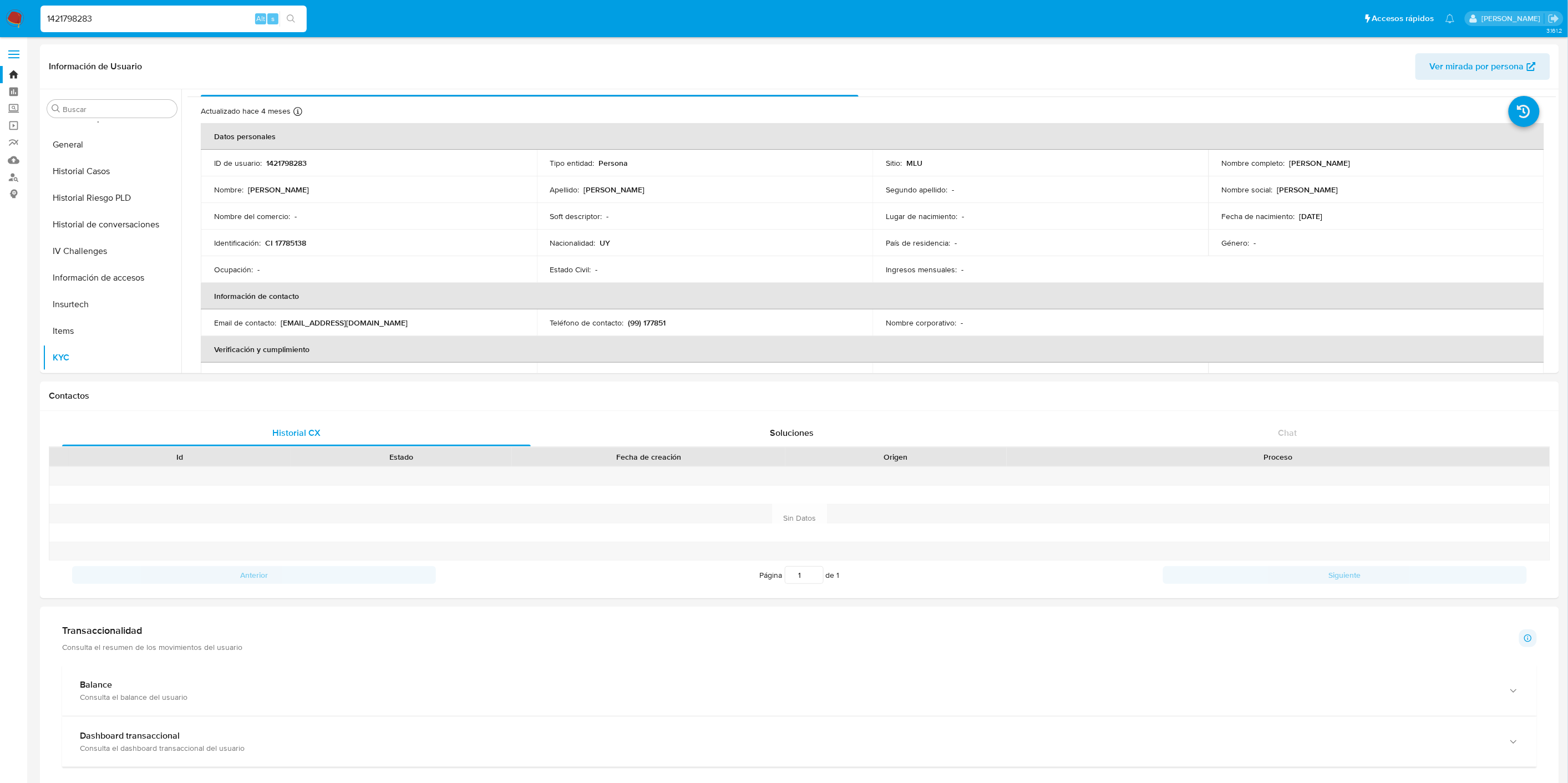
scroll to position [0, 0]
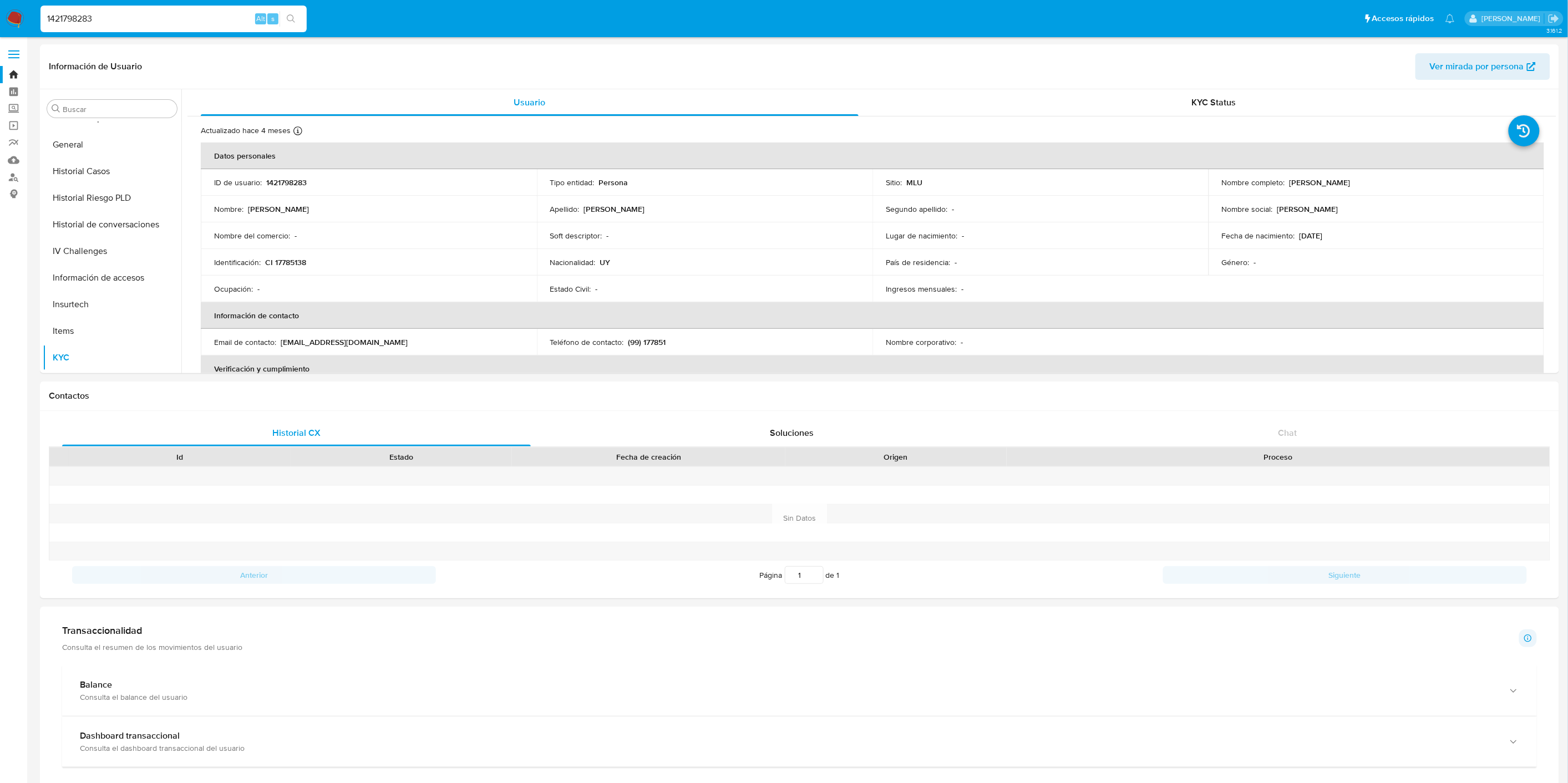
click at [1203, 117] on div "Actualizado [DATE] Creado: [DATE] 22:04:15 Actualizado: [DATE] 23:32:24 Datos p…" at bounding box center [872, 512] width 1369 height 793
click at [1207, 110] on div "KYC Status" at bounding box center [1214, 103] width 658 height 27
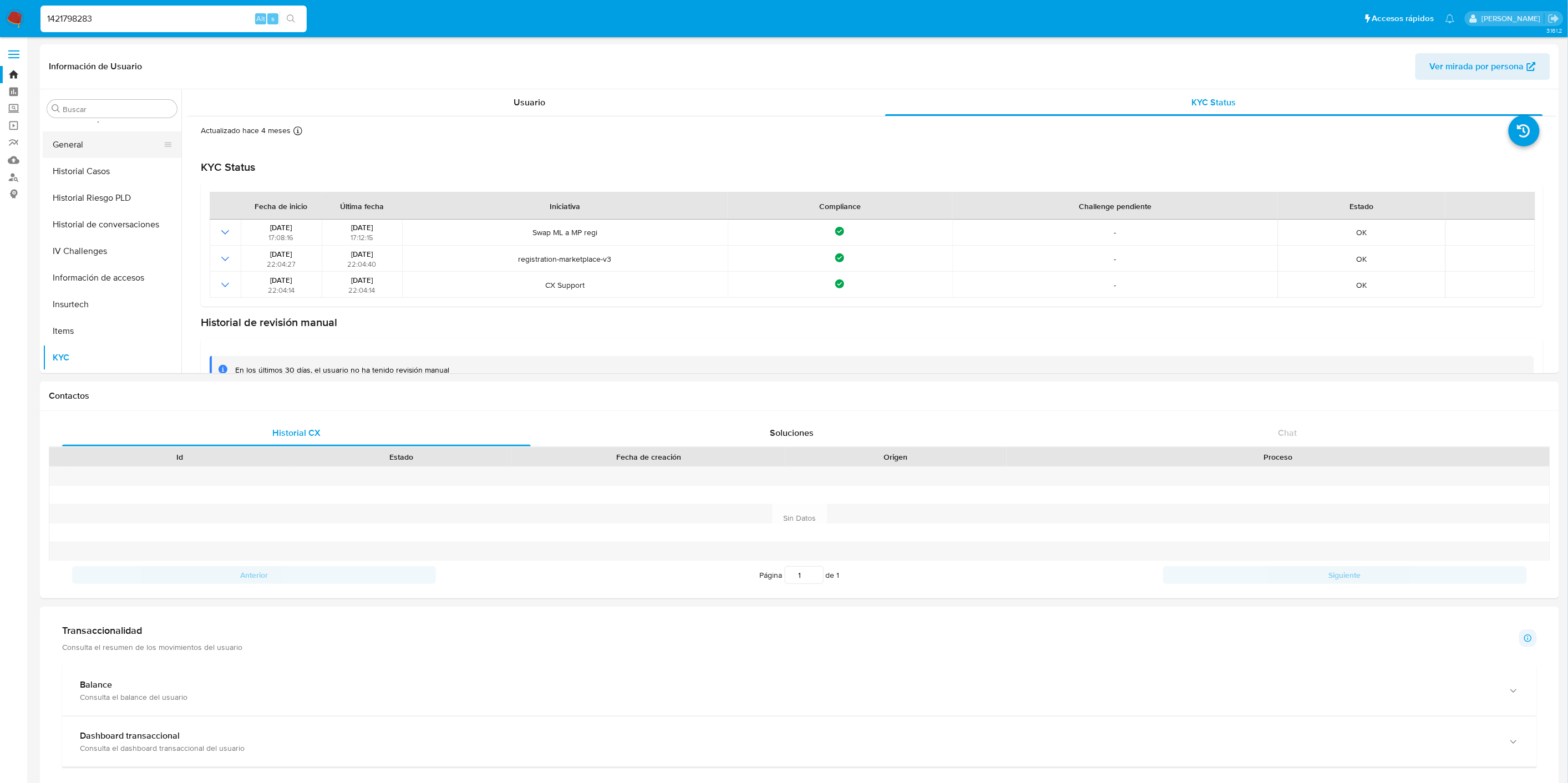
click at [89, 145] on button "General" at bounding box center [107, 145] width 130 height 27
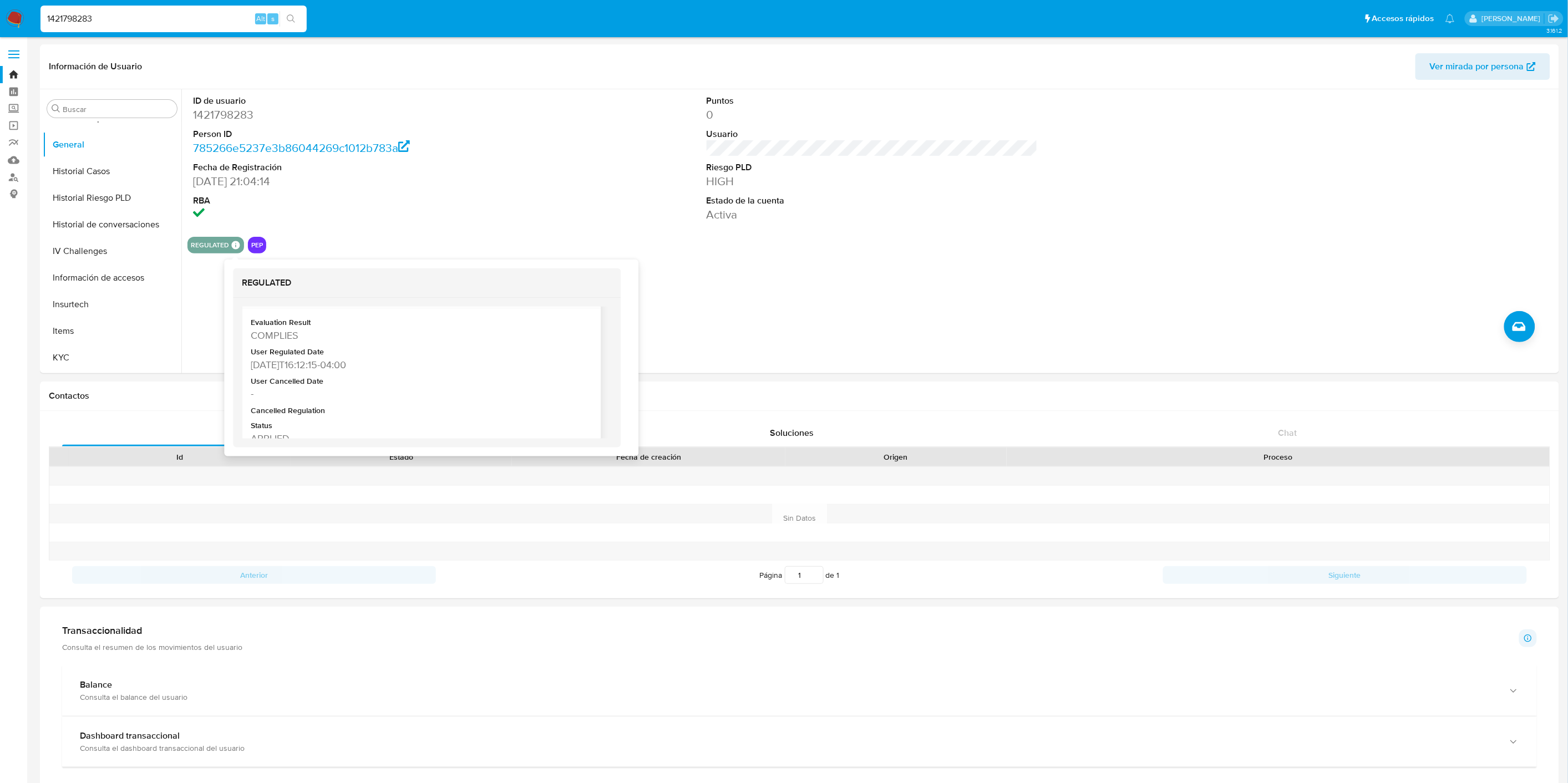
scroll to position [63, 0]
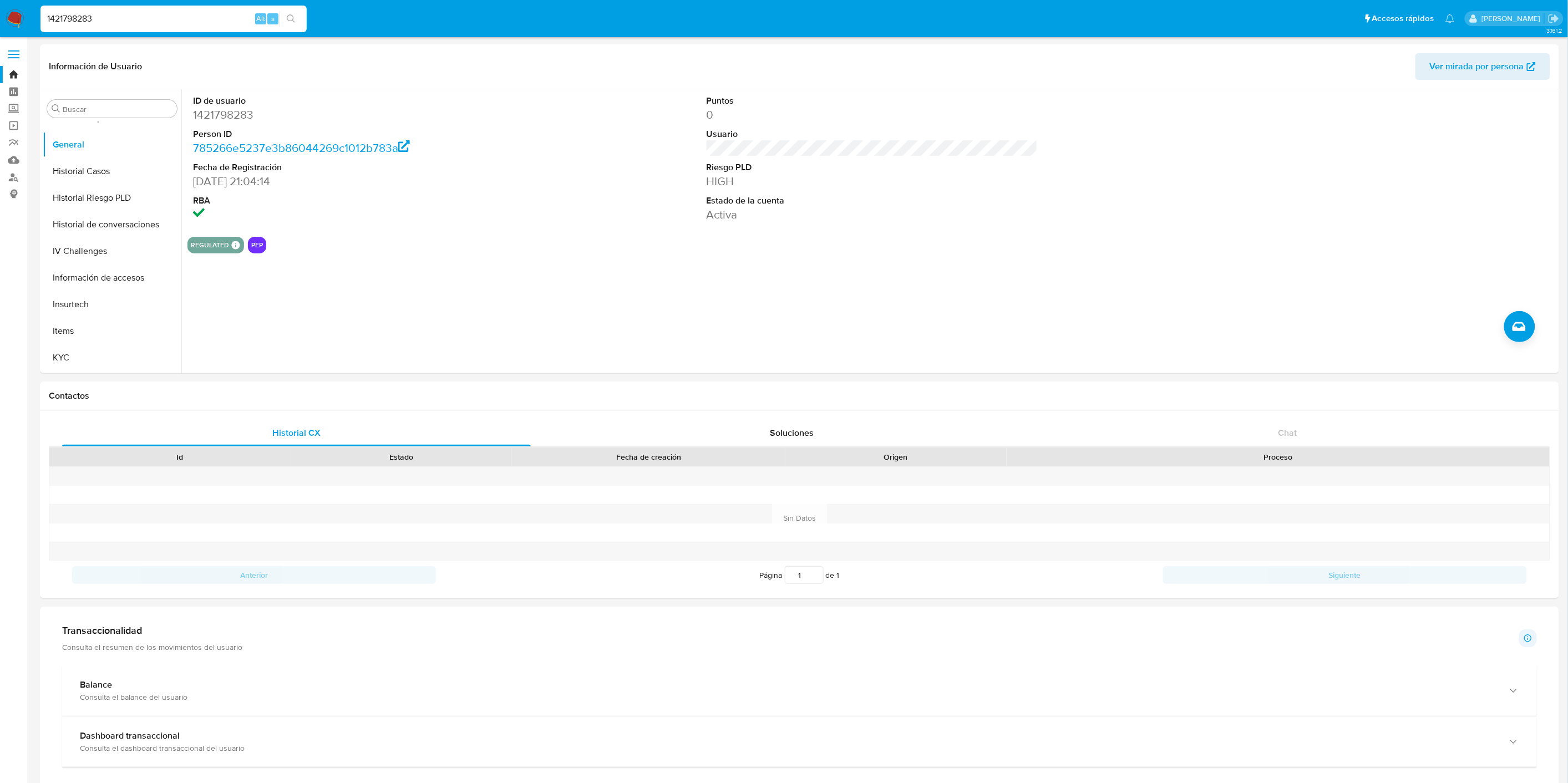
click at [86, 13] on input "1421798283" at bounding box center [173, 19] width 266 height 15
paste input "366273479"
type input "366273479"
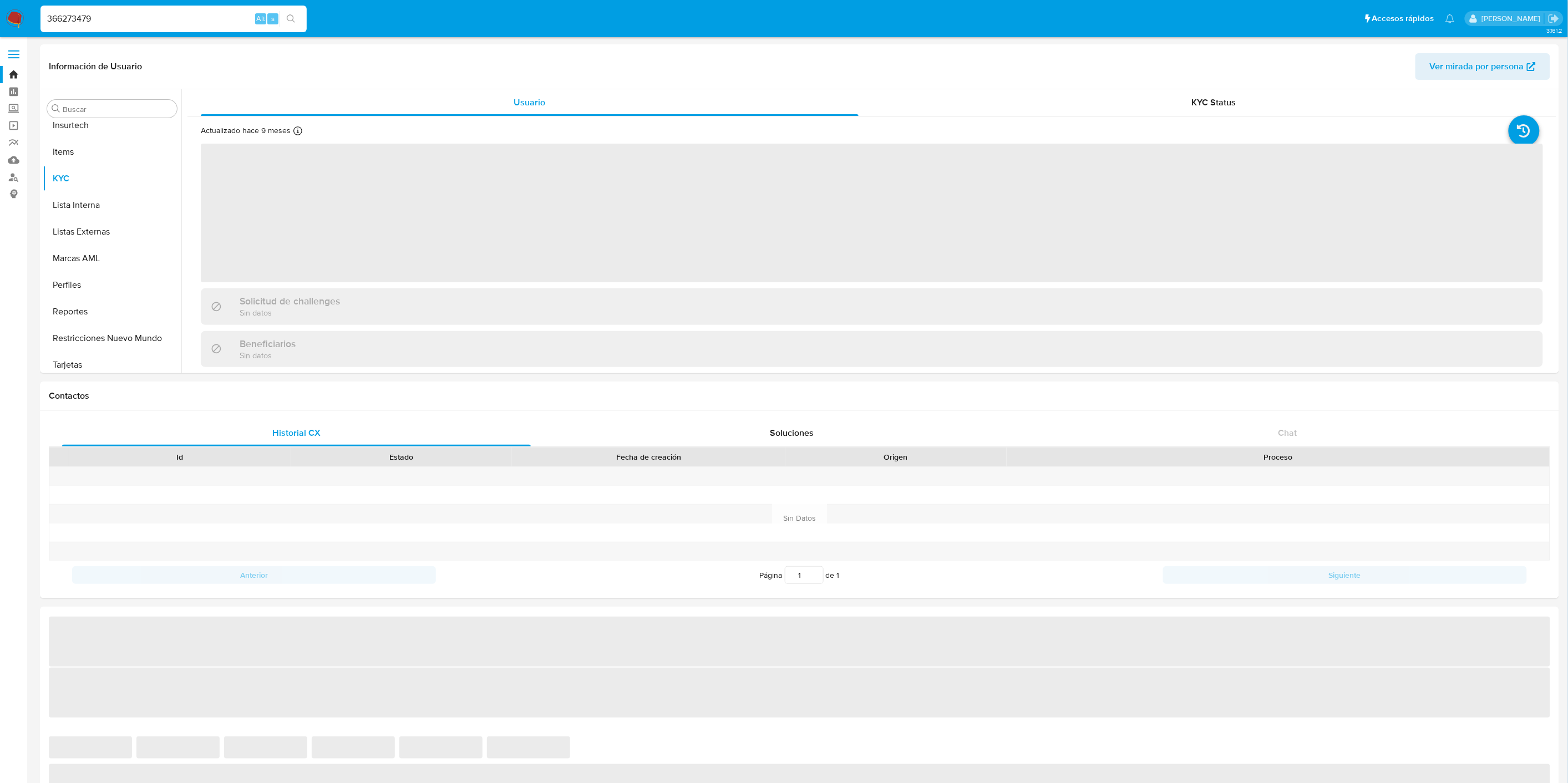
scroll to position [548, 0]
select select "10"
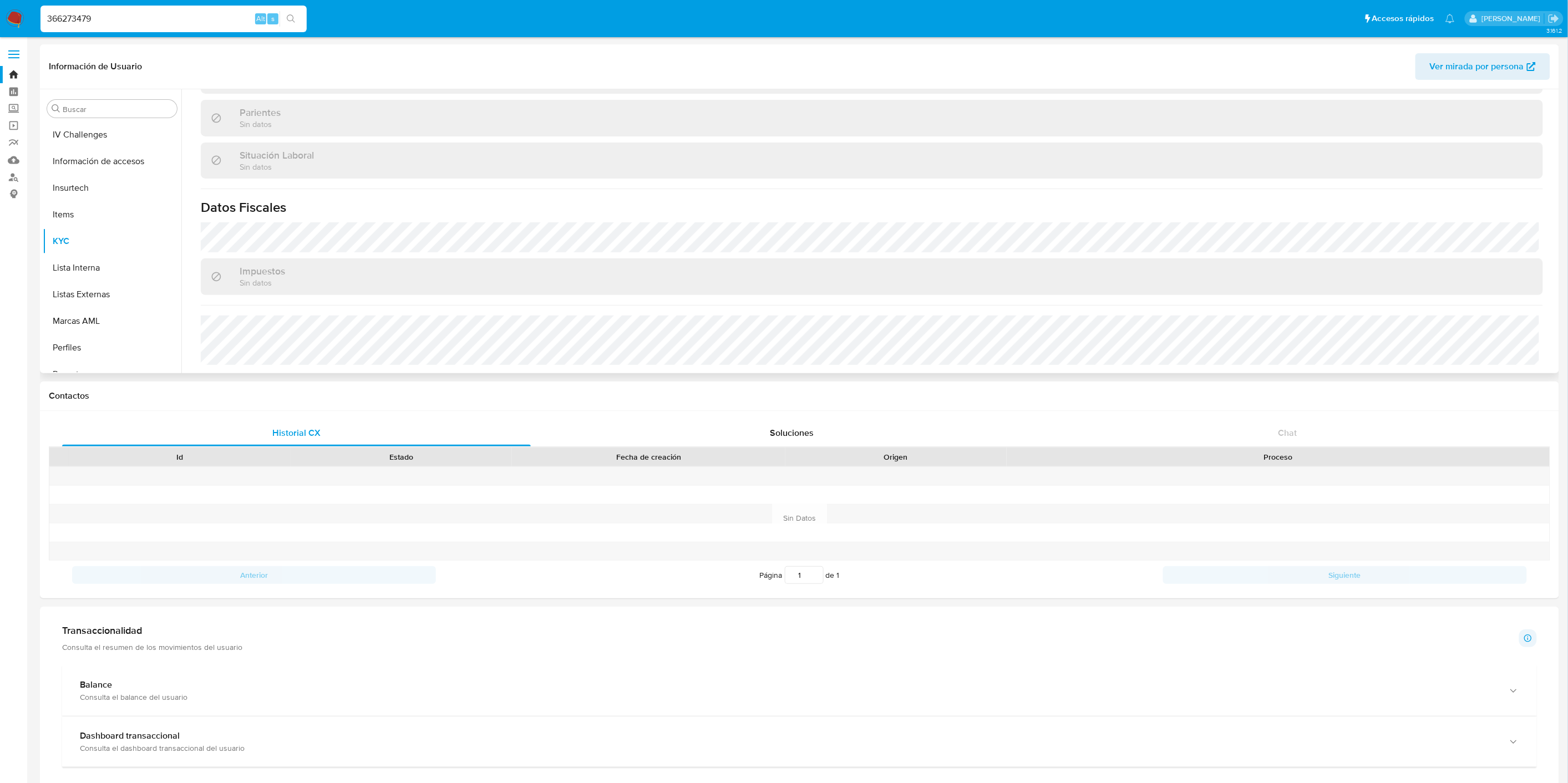
scroll to position [240, 0]
click at [119, 257] on button "General" at bounding box center [107, 268] width 130 height 27
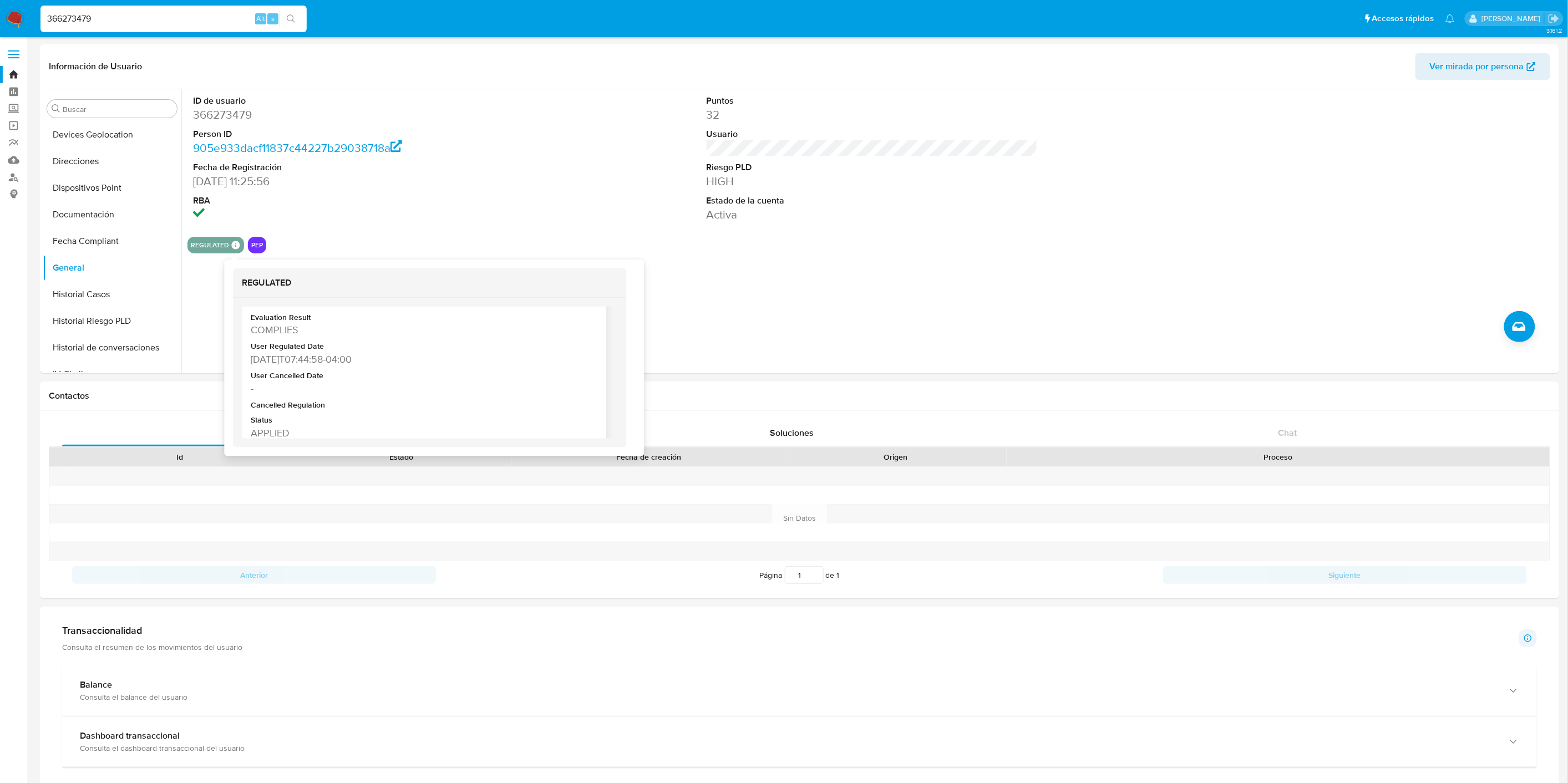
scroll to position [63, 0]
